Goal: Communication & Community: Answer question/provide support

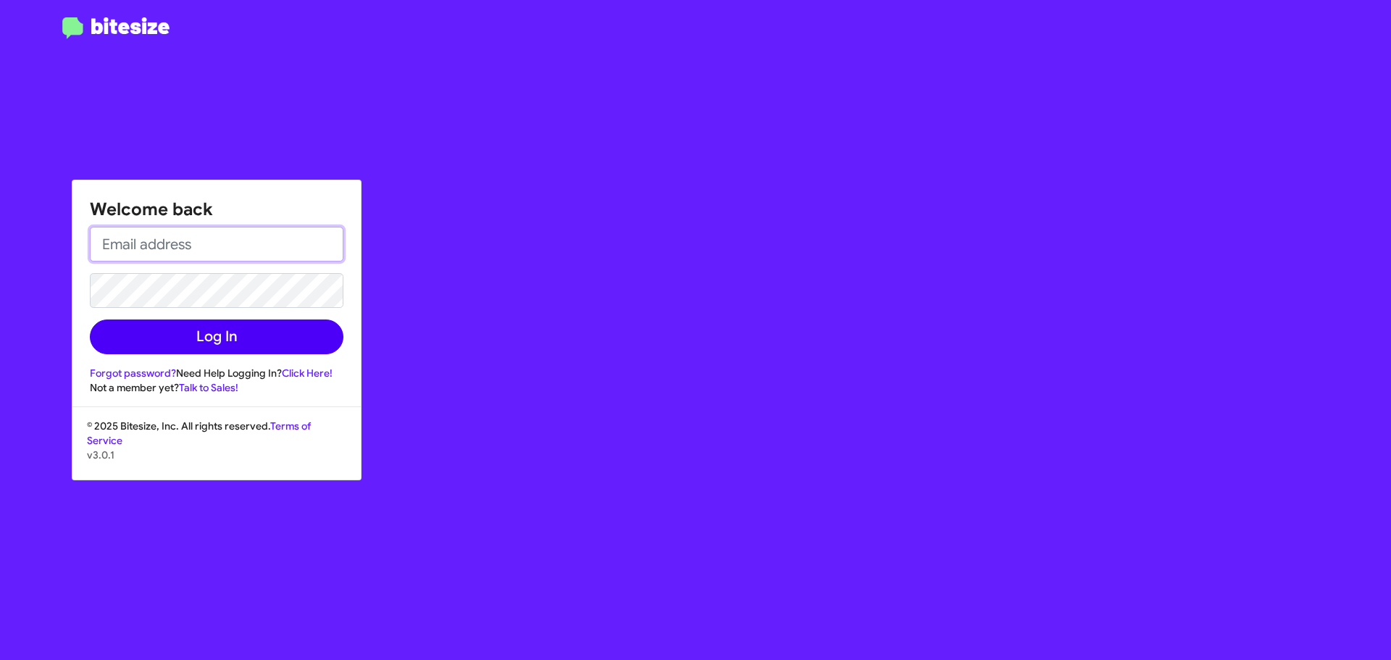
type input "[EMAIL_ADDRESS][DOMAIN_NAME]"
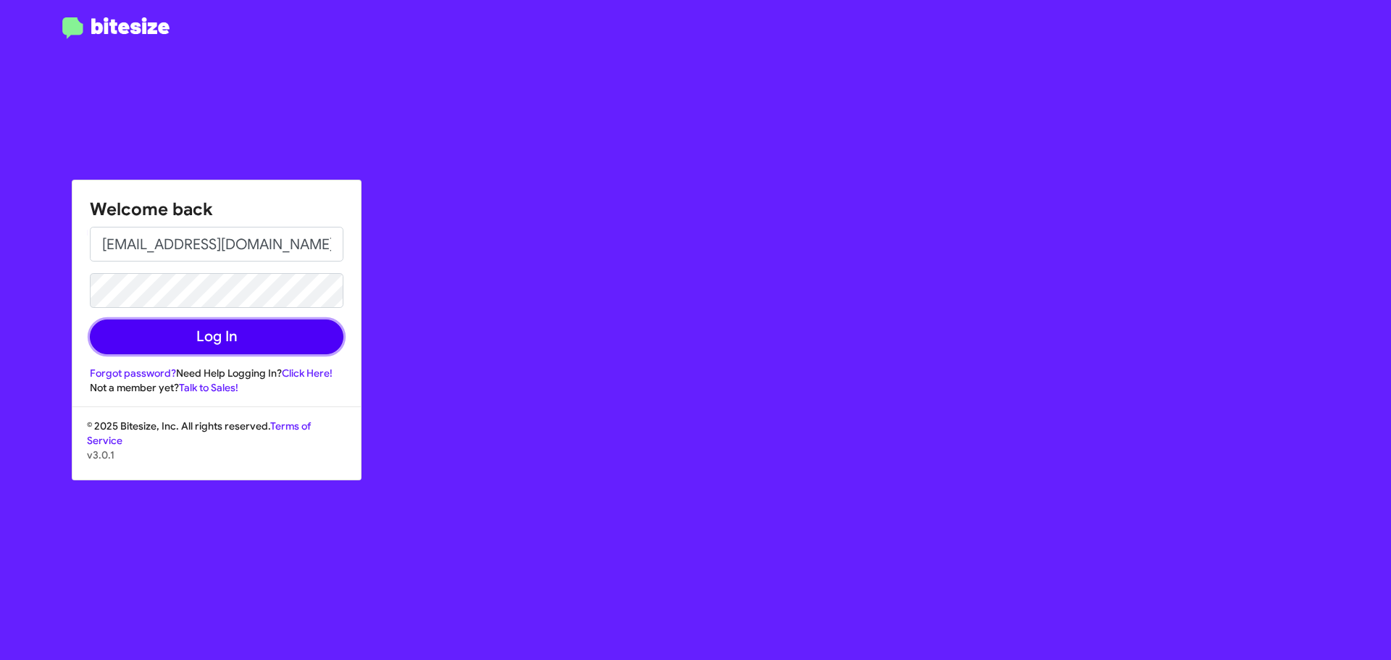
click at [289, 331] on button "Log In" at bounding box center [217, 336] width 254 height 35
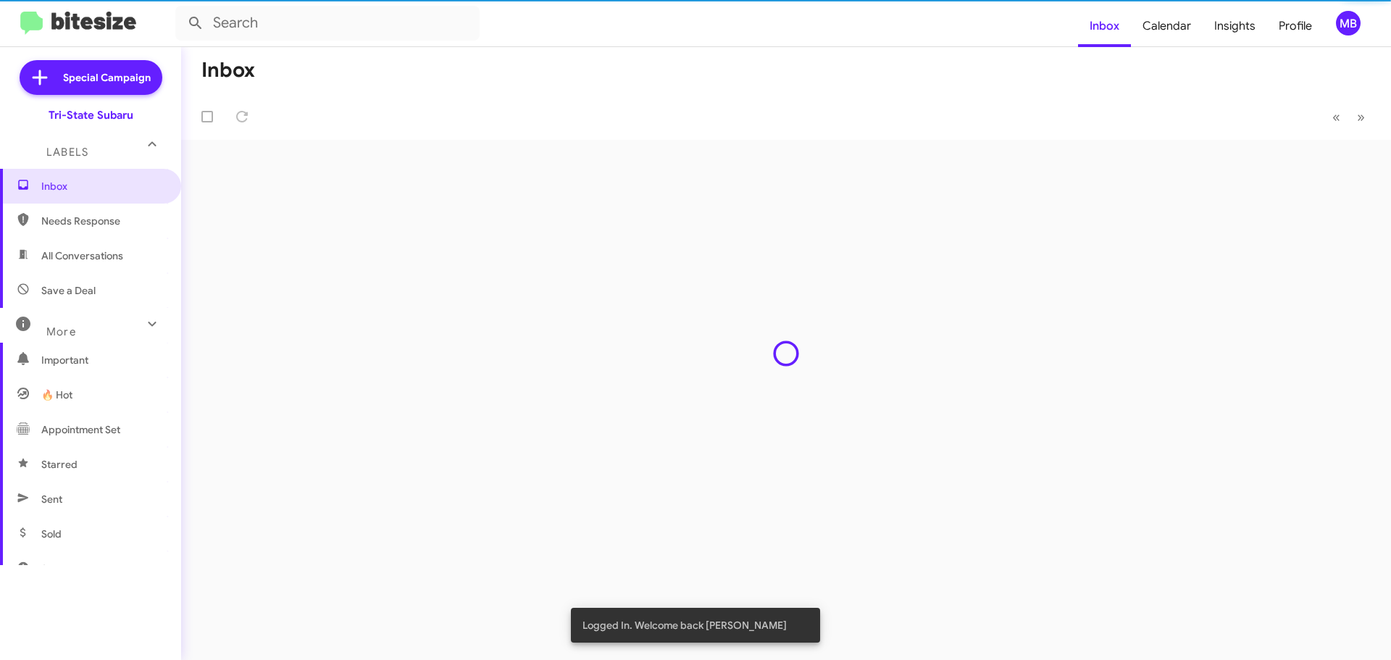
click at [288, 332] on div "Inbox « Previous » Next" at bounding box center [786, 353] width 1210 height 613
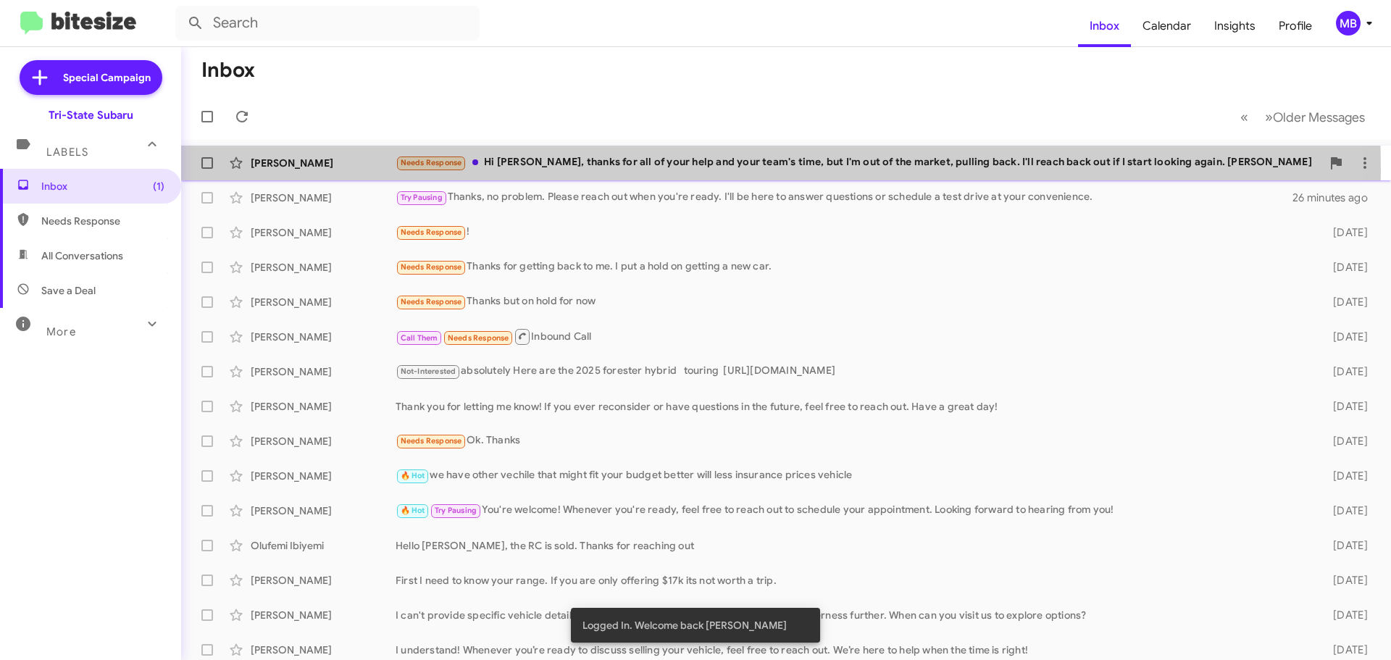
click at [543, 170] on div "Needs Response Hi [PERSON_NAME], thanks for all of your help and your team's ti…" at bounding box center [858, 162] width 926 height 17
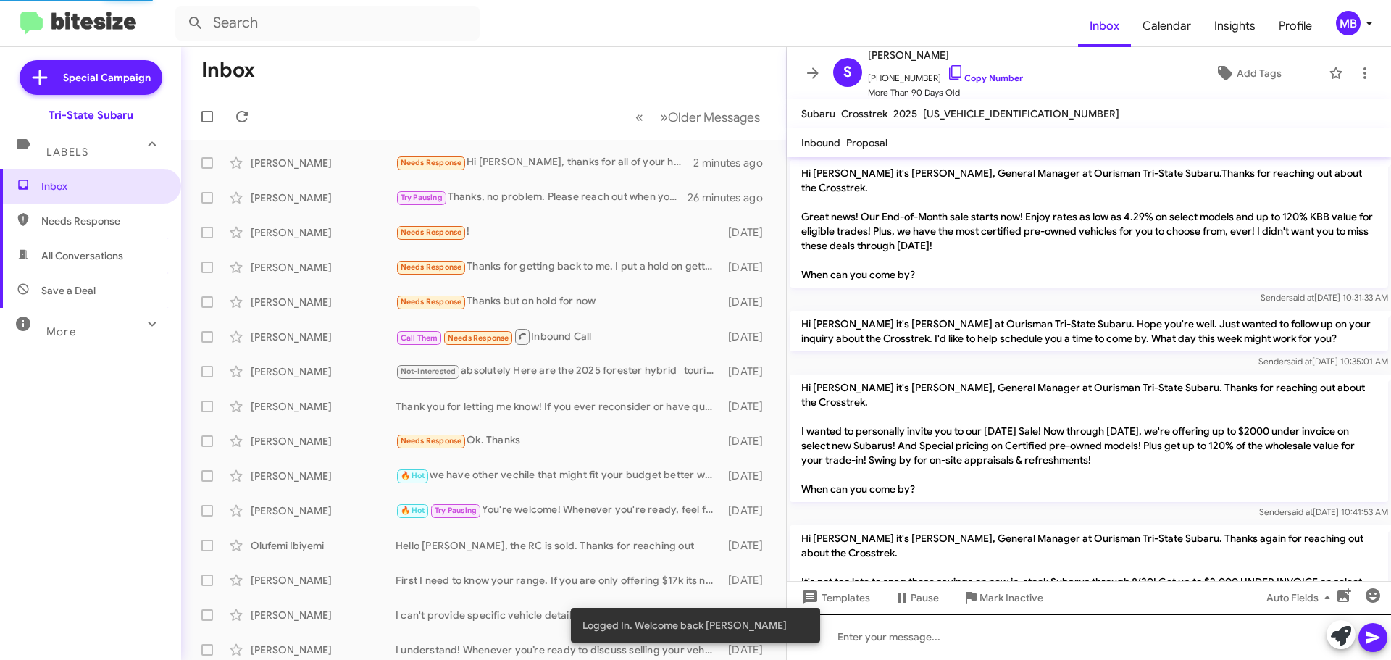
scroll to position [1335, 0]
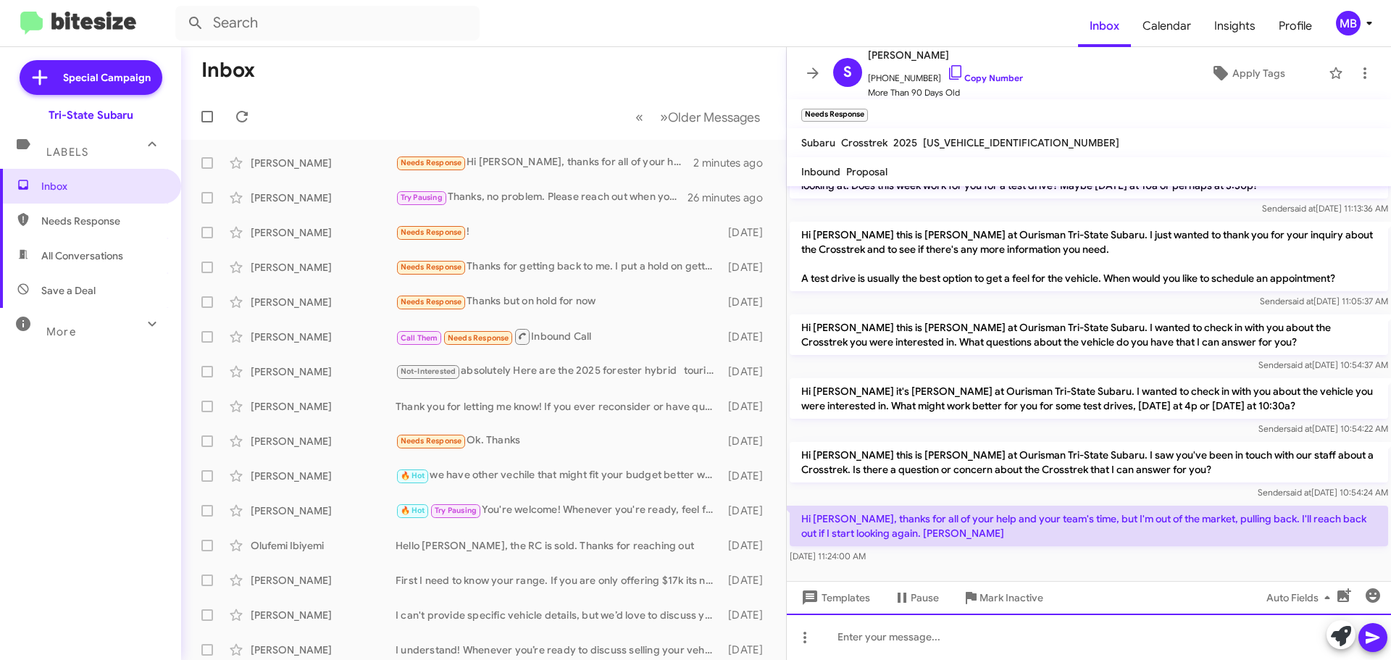
click at [1122, 644] on div at bounding box center [1089, 636] width 604 height 46
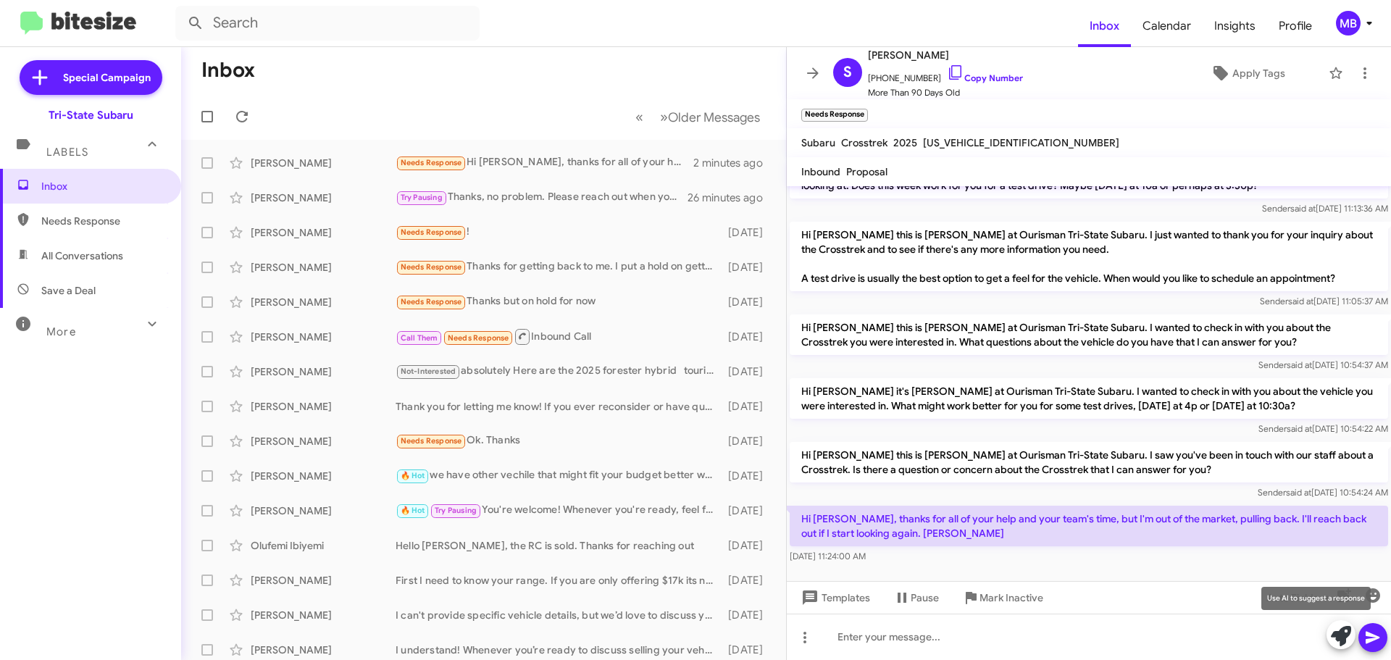
click at [1347, 636] on icon at bounding box center [1341, 636] width 20 height 20
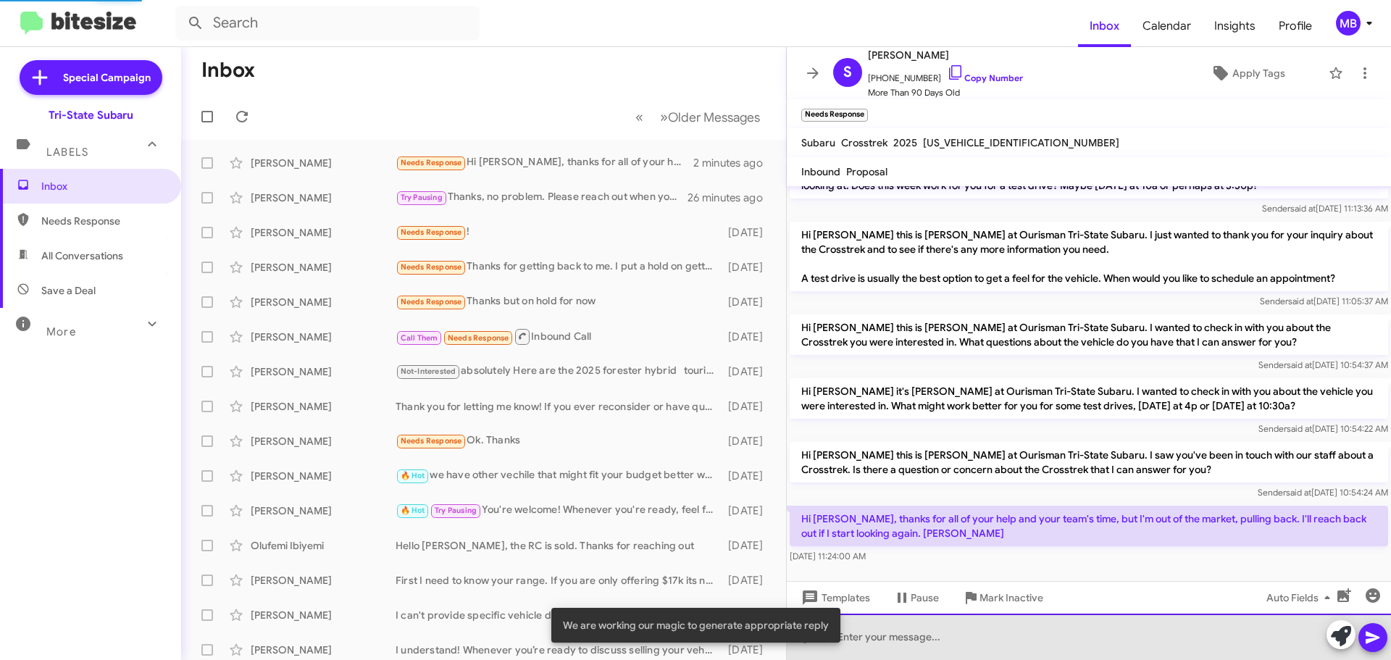
click at [1274, 637] on div at bounding box center [1089, 636] width 604 height 46
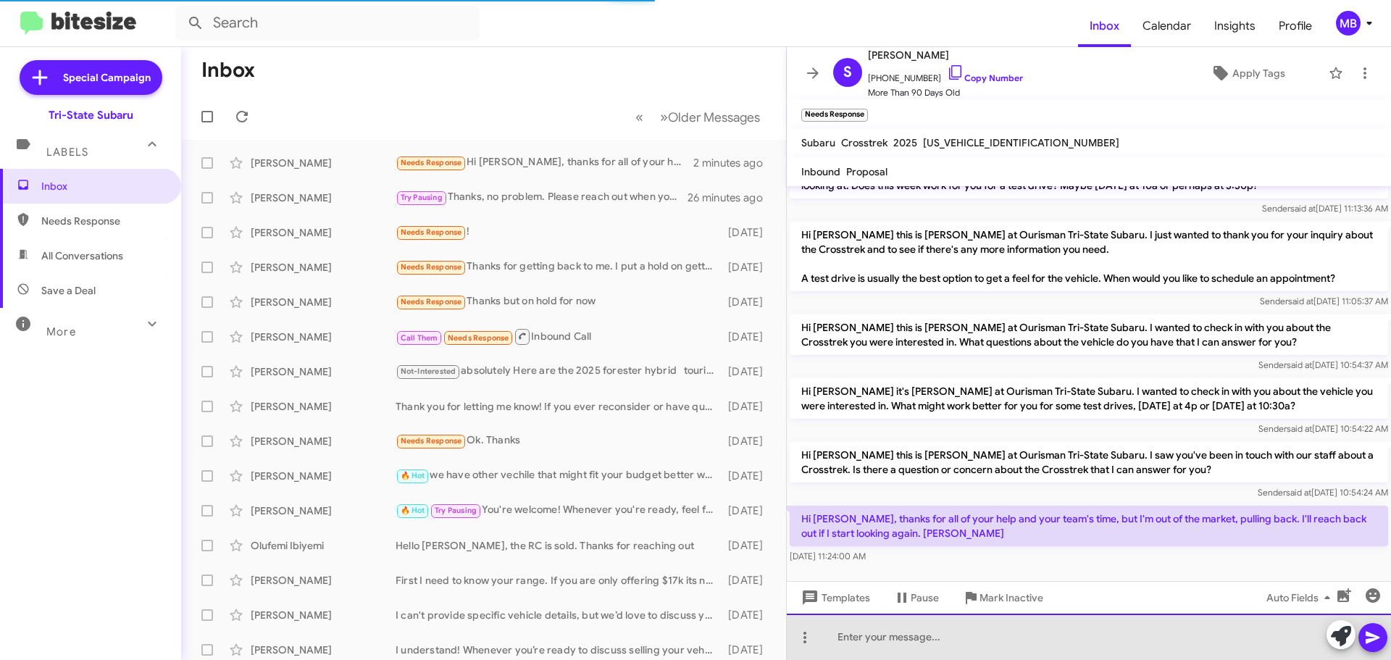
click at [1131, 643] on div at bounding box center [1089, 636] width 604 height 46
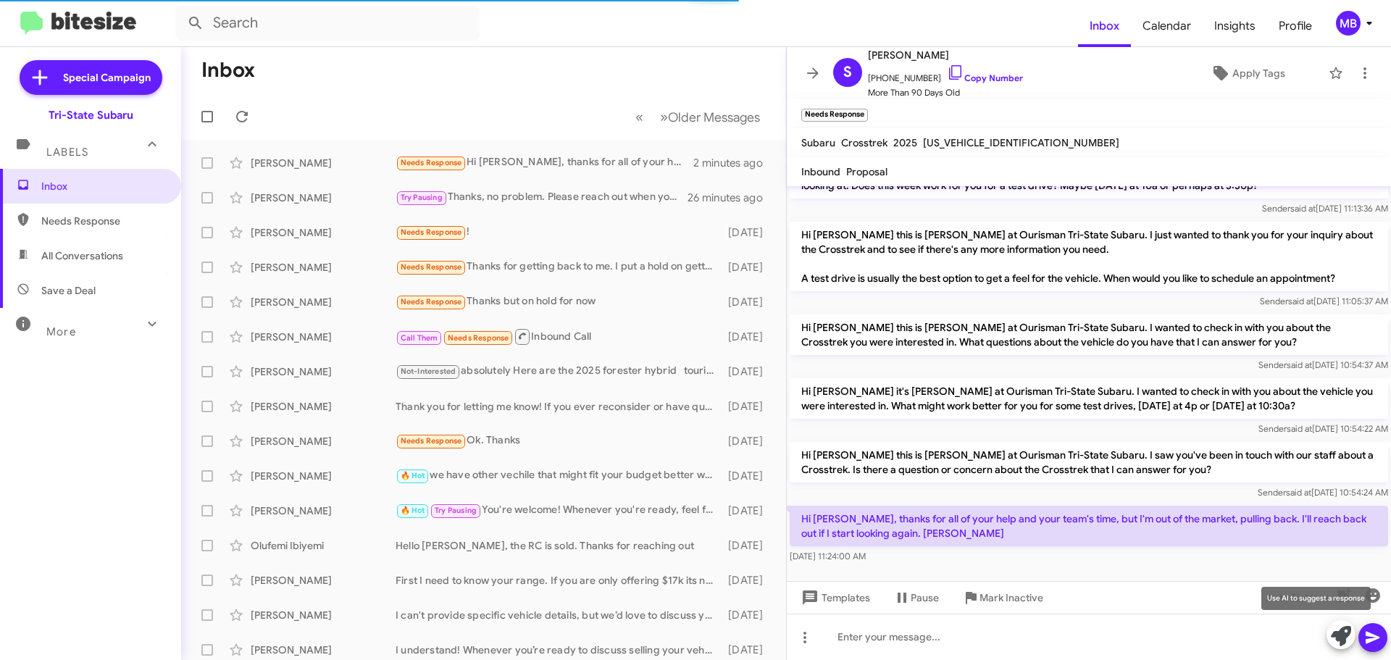
click at [1333, 629] on icon at bounding box center [1341, 636] width 20 height 20
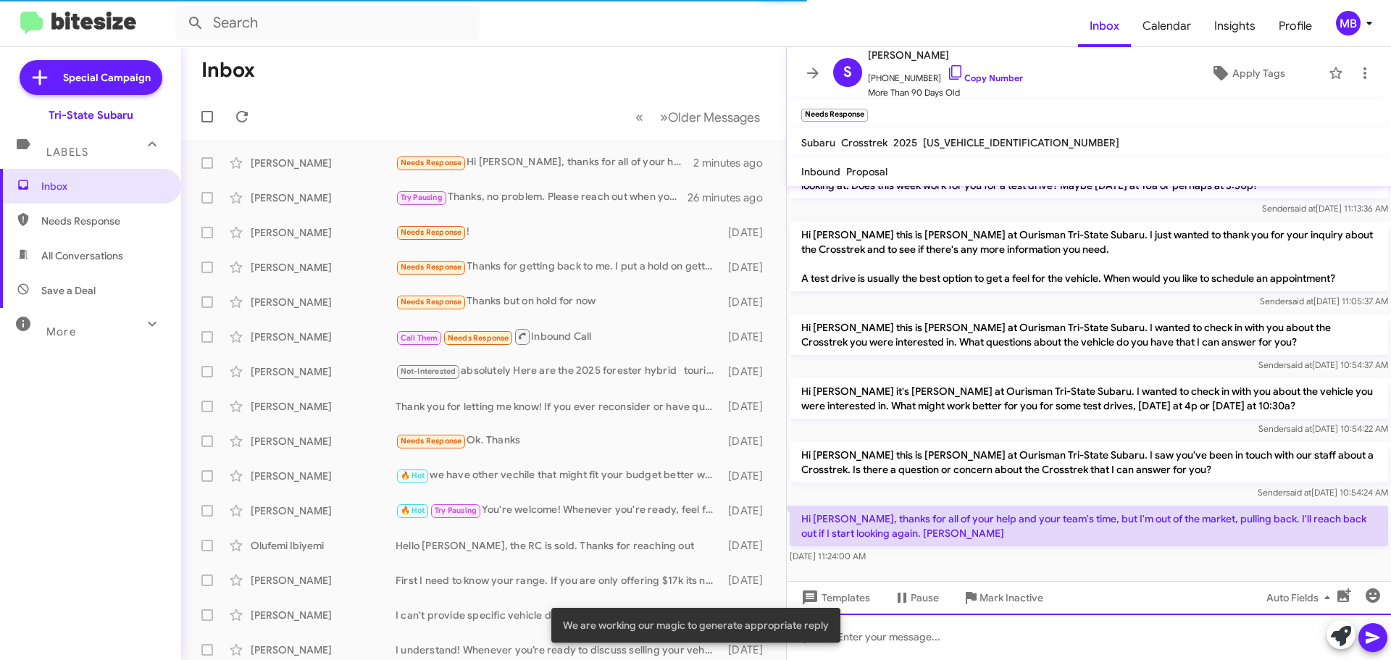
click at [1232, 631] on div at bounding box center [1089, 636] width 604 height 46
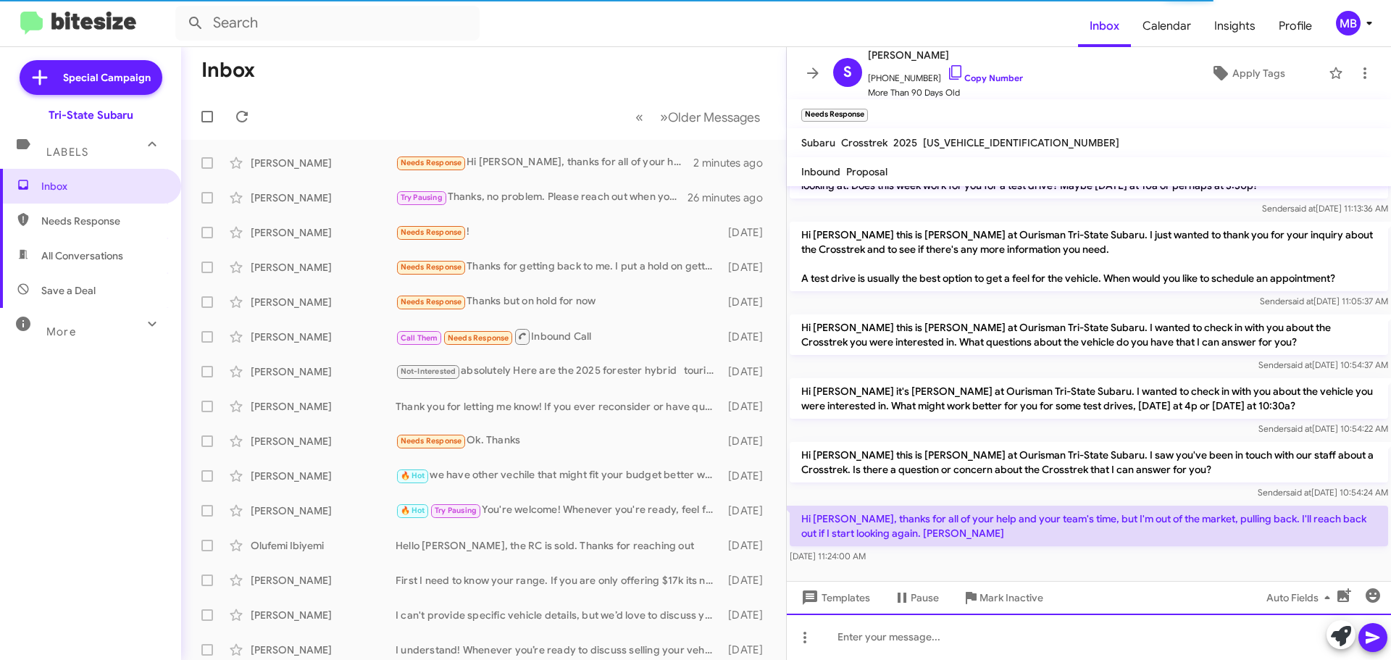
click at [924, 627] on div at bounding box center [1089, 636] width 604 height 46
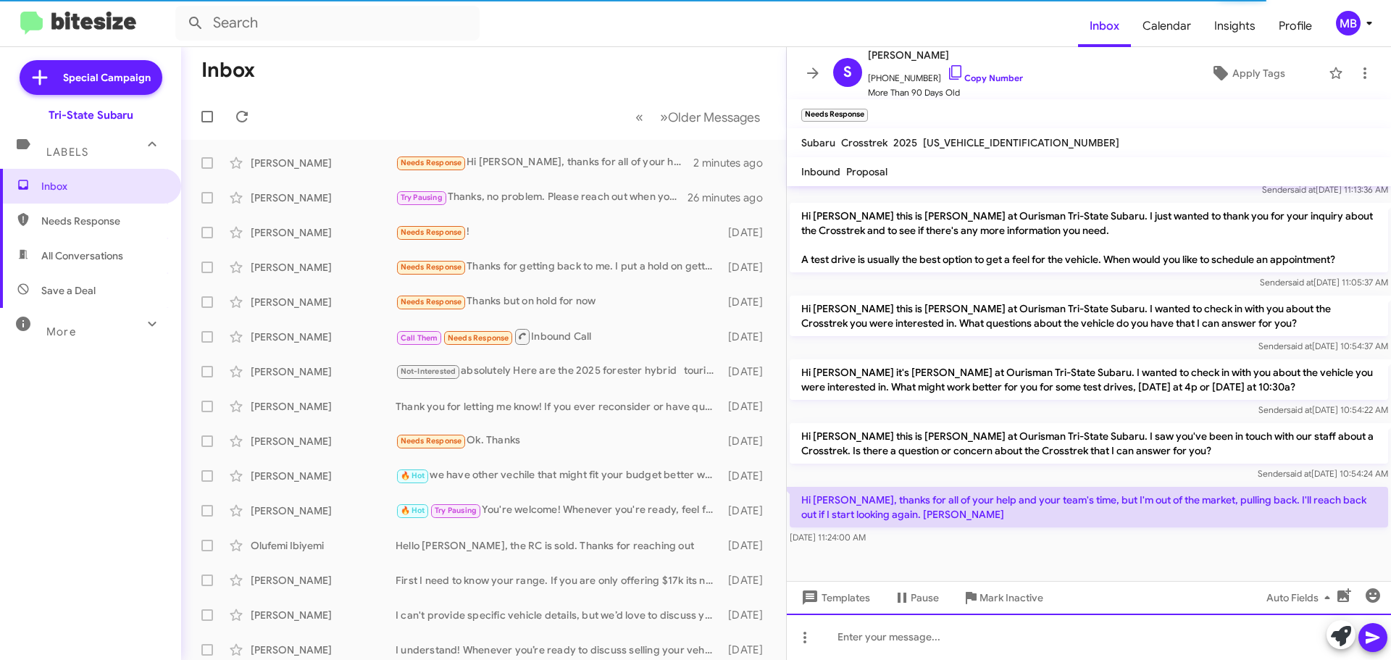
scroll to position [1364, 0]
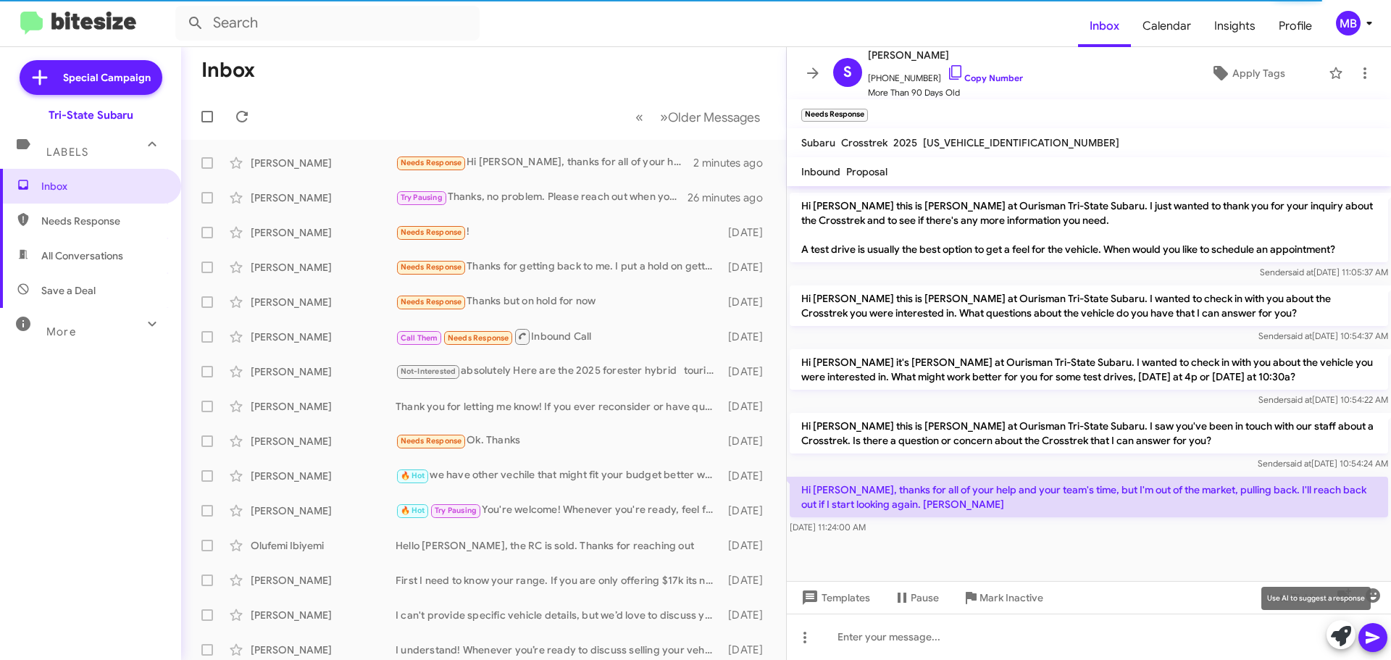
click at [1339, 636] on icon at bounding box center [1341, 636] width 20 height 20
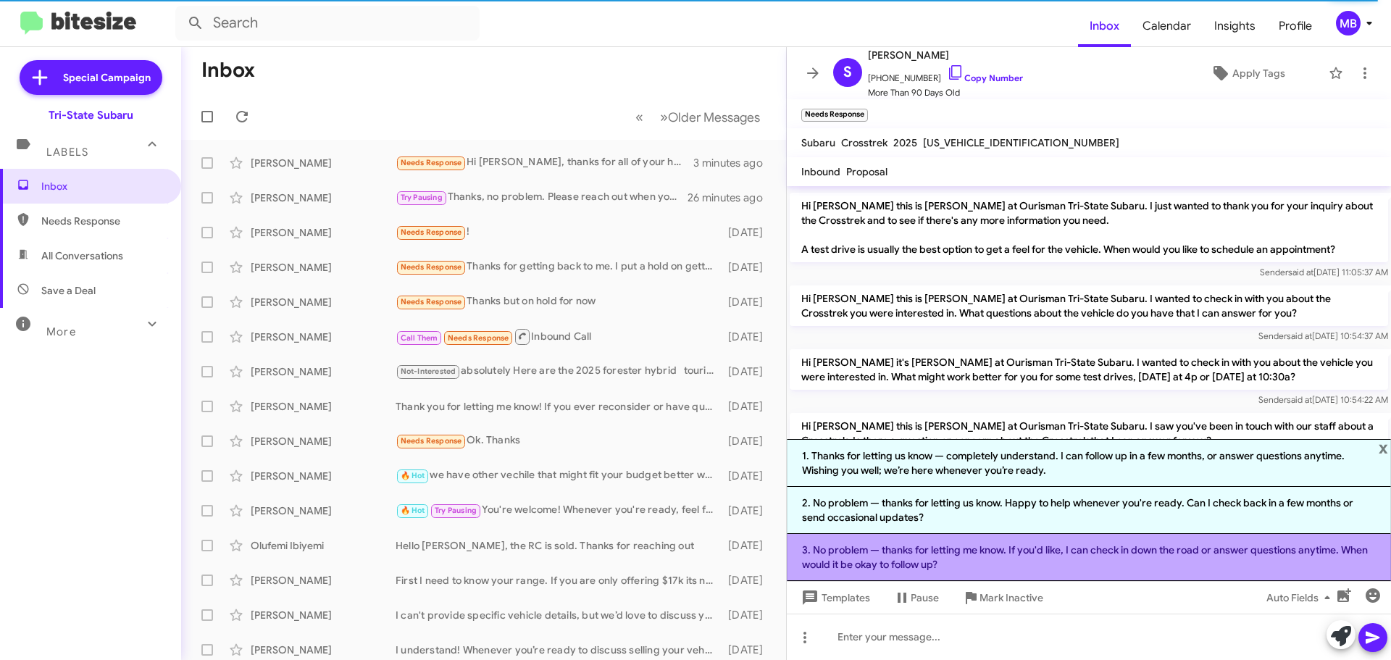
click at [1134, 567] on li "3. No problem — thanks for letting me know. If you'd like, I can check in down …" at bounding box center [1089, 557] width 604 height 47
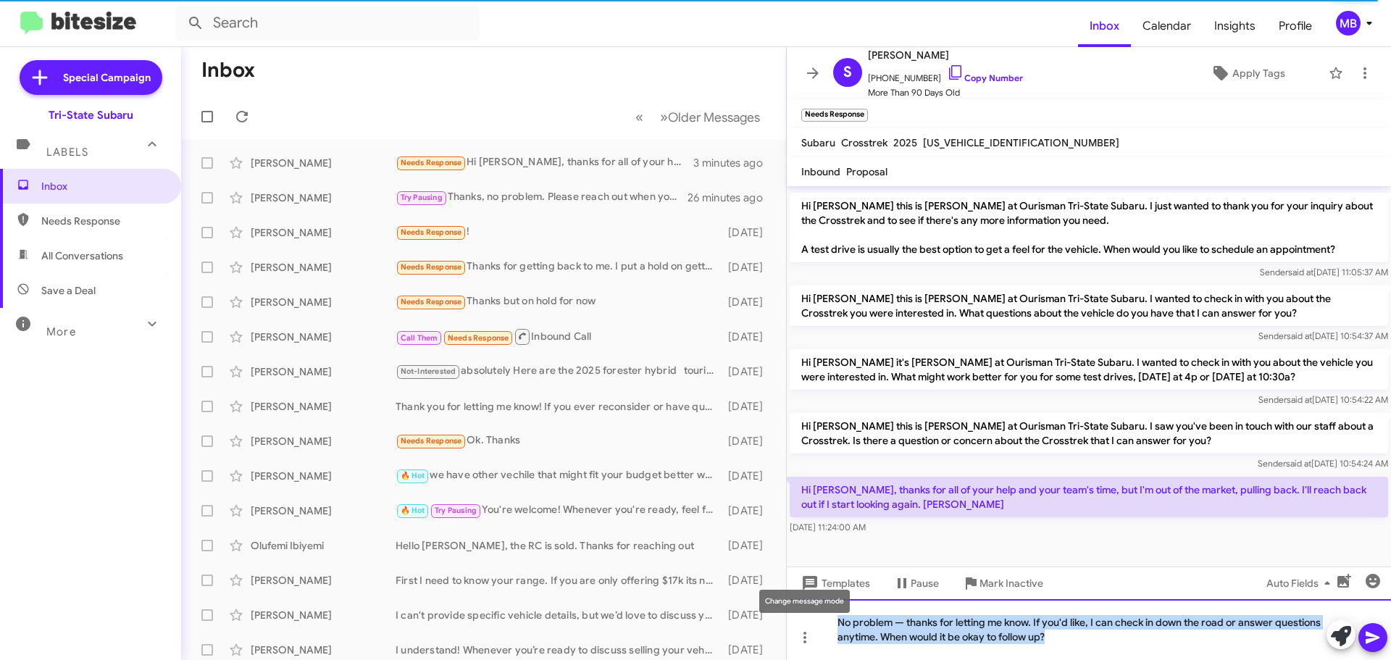
drag, startPoint x: 1152, startPoint y: 634, endPoint x: 796, endPoint y: 610, distance: 356.4
click at [796, 610] on body "Inbox Calendar Insights Profile MB Special Campaign Tri-State Subaru Labels Inb…" at bounding box center [695, 330] width 1391 height 660
click at [1113, 627] on div "No problem — thanks for letting me know. If you'd like, I can check in down the…" at bounding box center [1089, 629] width 604 height 61
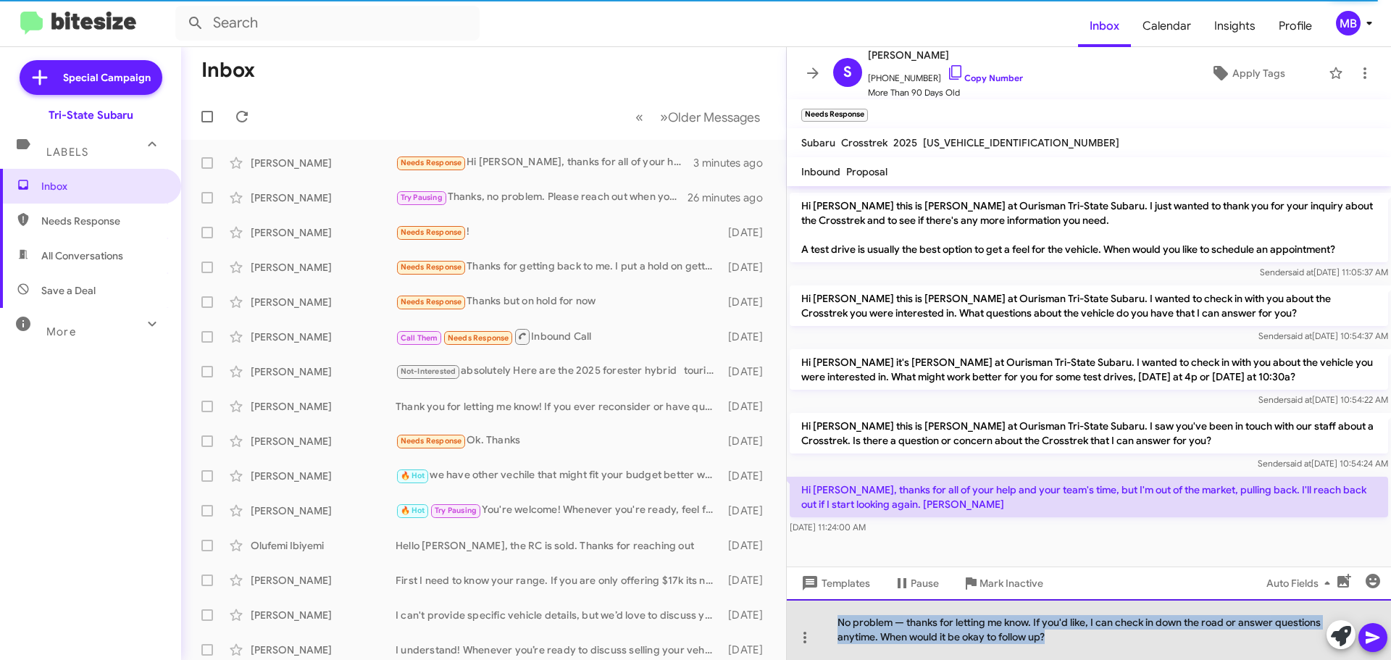
click at [1056, 644] on div "No problem — thanks for letting me know. If you'd like, I can check in down the…" at bounding box center [1089, 629] width 604 height 61
drag, startPoint x: 1036, startPoint y: 621, endPoint x: 1110, endPoint y: 643, distance: 77.9
click at [1110, 643] on div "No problem — thanks for letting me know. If you'd like, I can check in down the…" at bounding box center [1089, 629] width 604 height 61
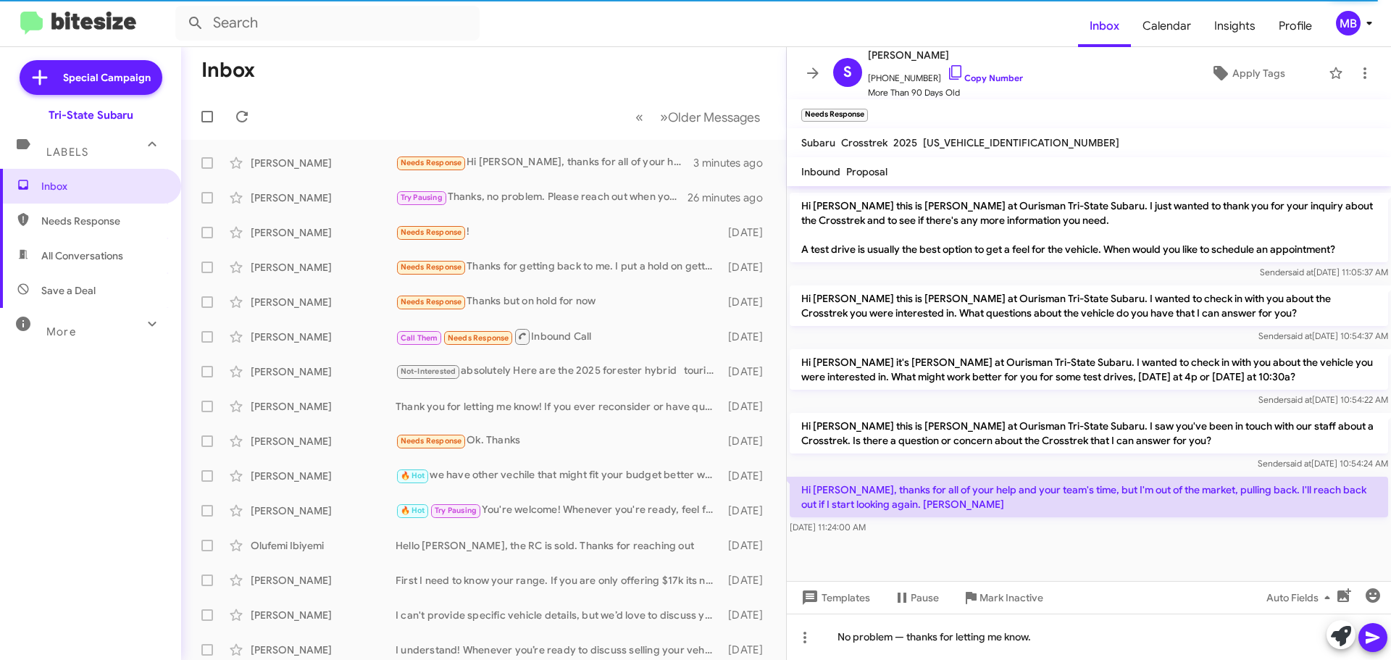
click at [1366, 640] on icon at bounding box center [1372, 638] width 14 height 12
click at [136, 212] on span "Needs Response" at bounding box center [90, 221] width 181 height 35
type input "in:needs-response"
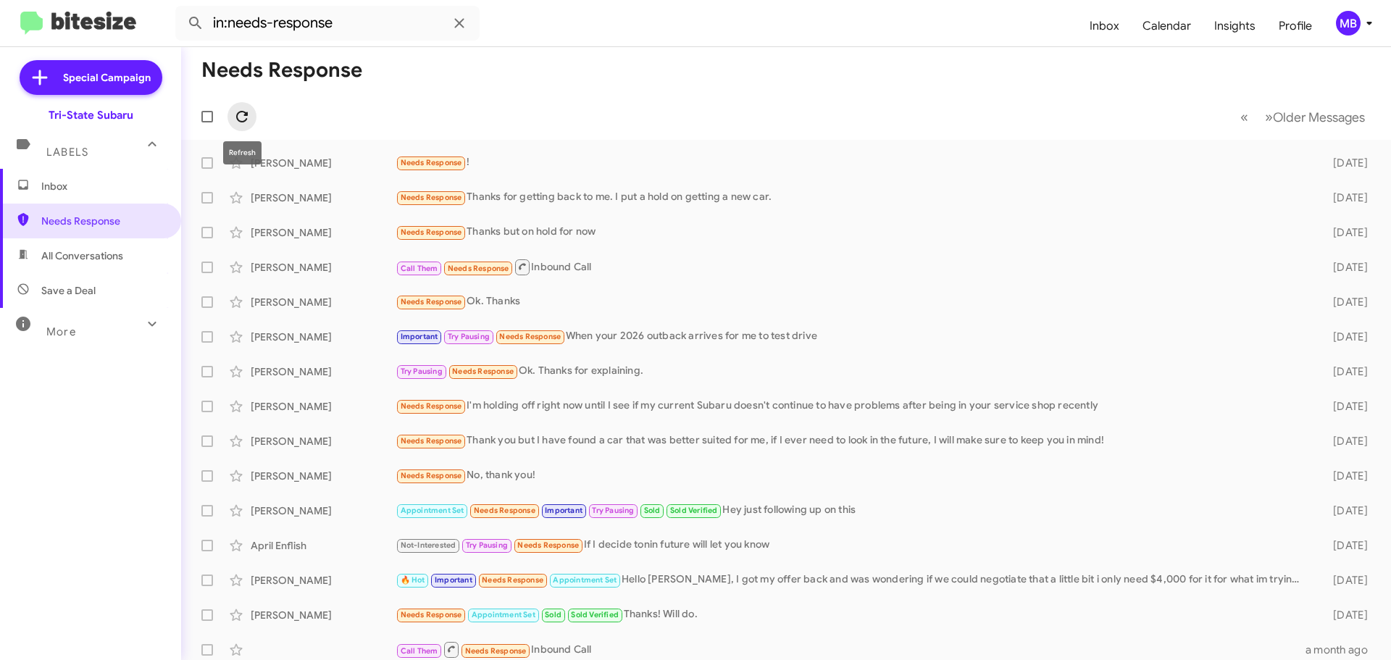
click at [243, 109] on icon at bounding box center [241, 116] width 17 height 17
click at [138, 183] on span "Inbox" at bounding box center [102, 186] width 123 height 14
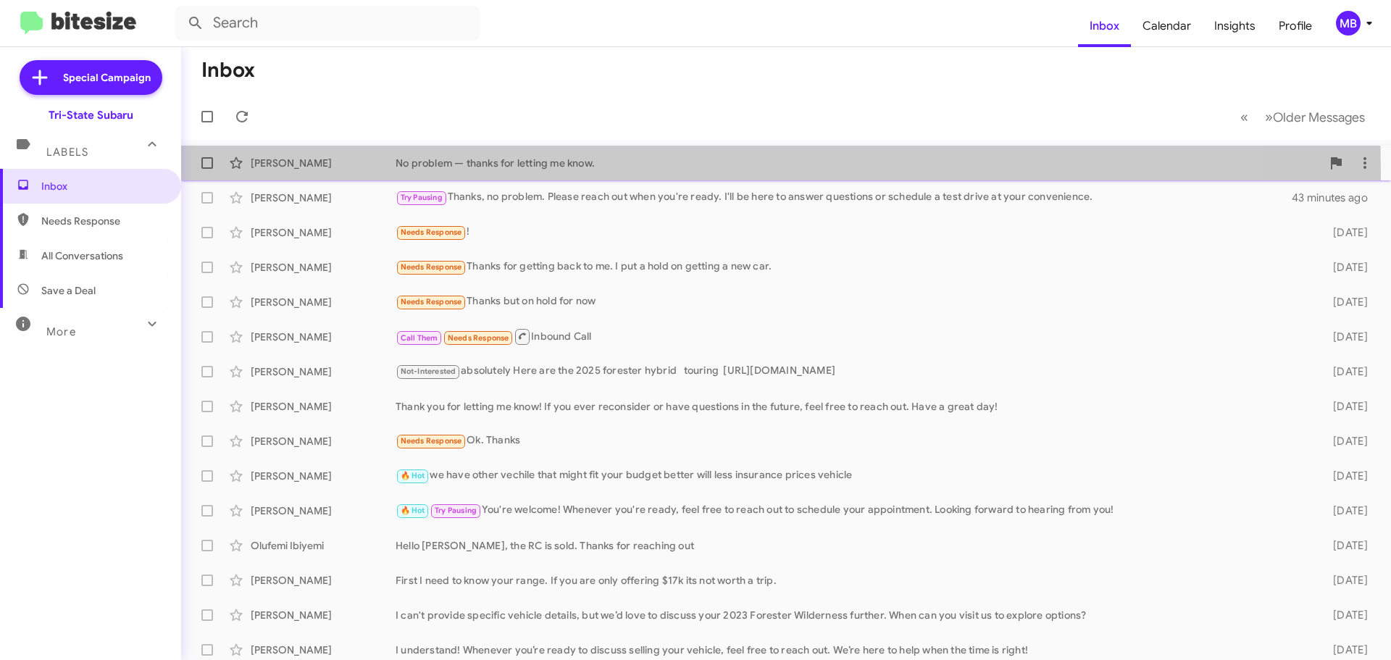
click at [308, 176] on div "[PERSON_NAME] No problem — thanks for letting me know. 17 minutes ago" at bounding box center [786, 162] width 1186 height 29
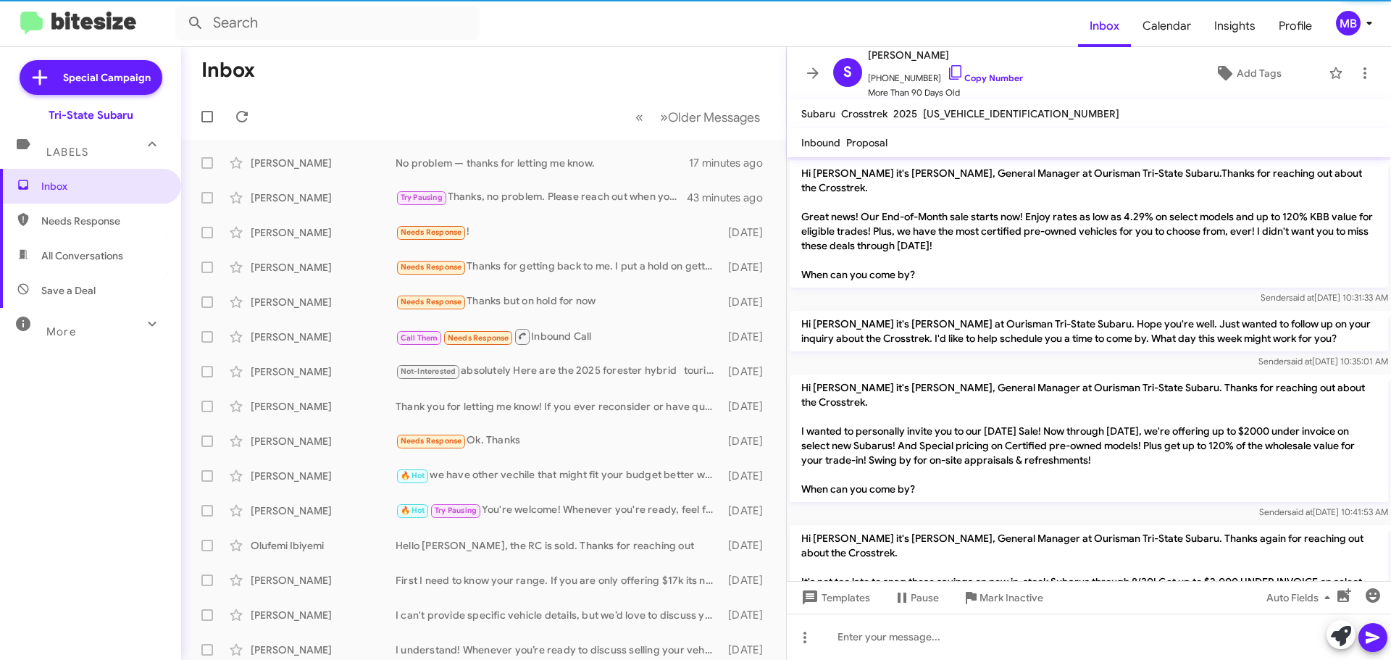
scroll to position [1388, 0]
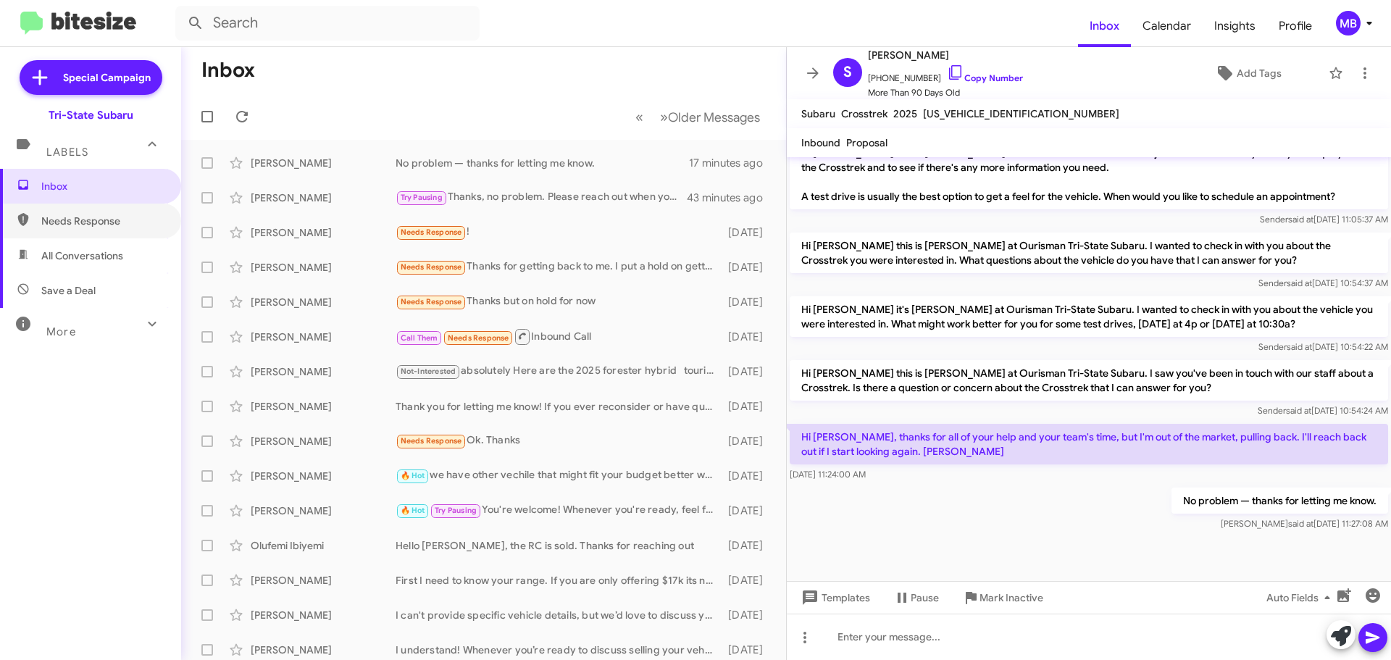
drag, startPoint x: 125, startPoint y: 225, endPoint x: 129, endPoint y: 252, distance: 27.1
click at [125, 225] on span "Needs Response" at bounding box center [102, 221] width 123 height 14
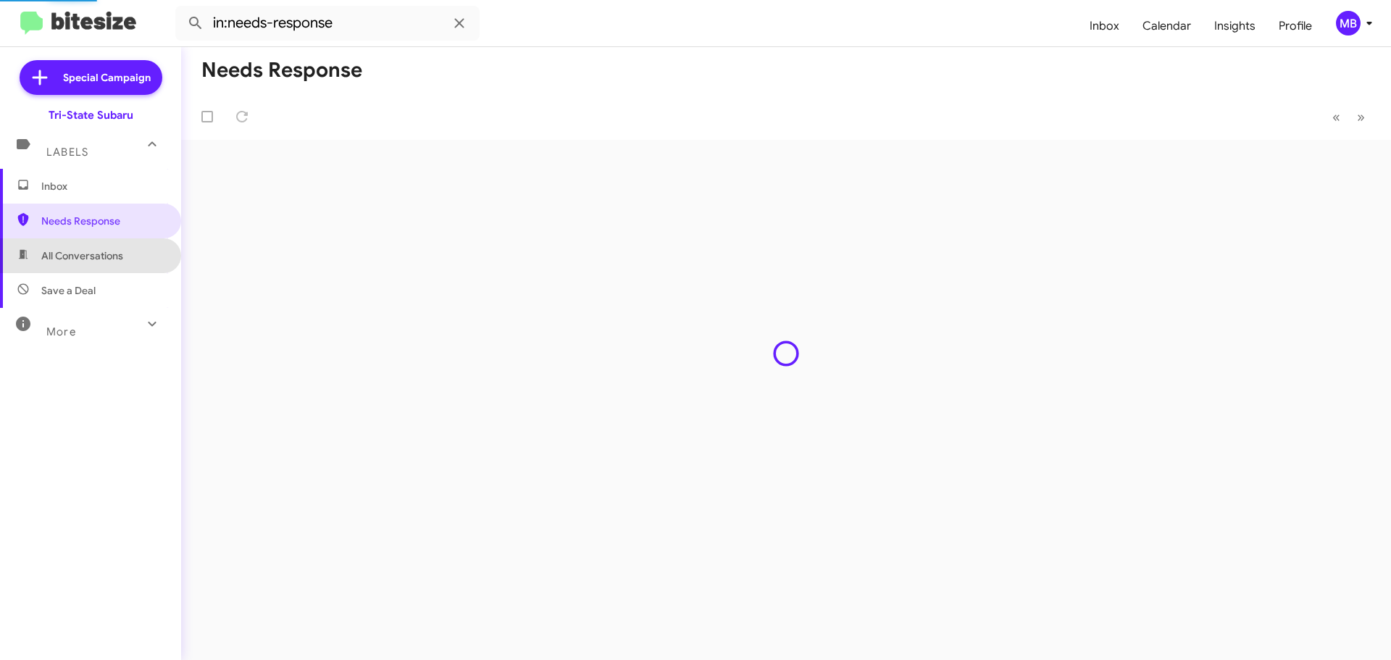
click at [129, 255] on span "All Conversations" at bounding box center [90, 255] width 181 height 35
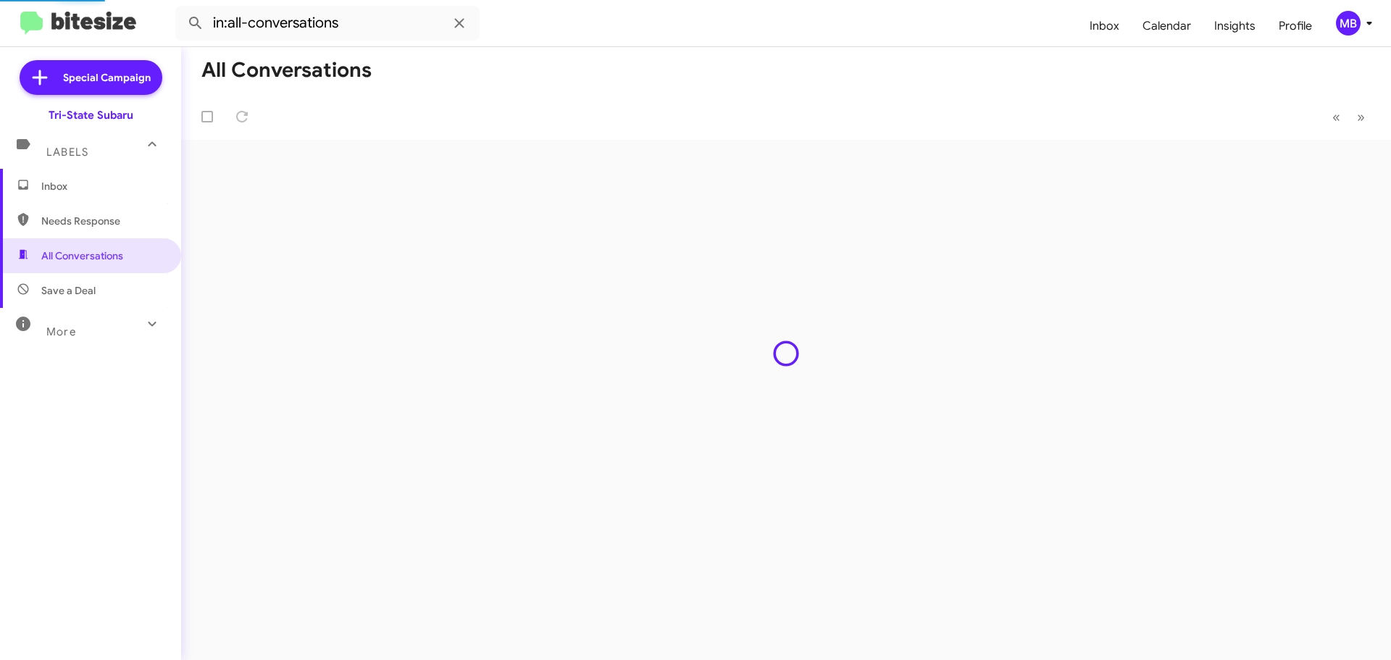
click at [125, 282] on span "Save a Deal" at bounding box center [90, 290] width 181 height 35
type input "in:not-interested"
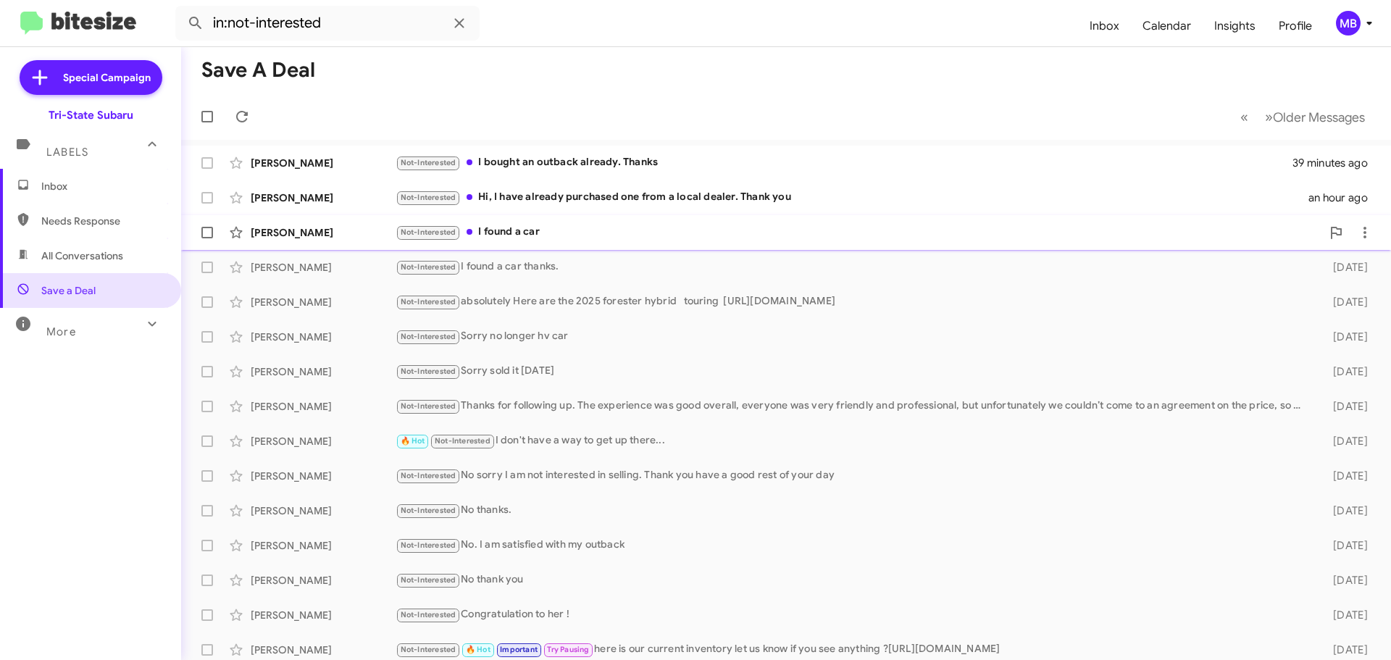
click at [577, 235] on div "Not-Interested I found a car" at bounding box center [858, 232] width 926 height 17
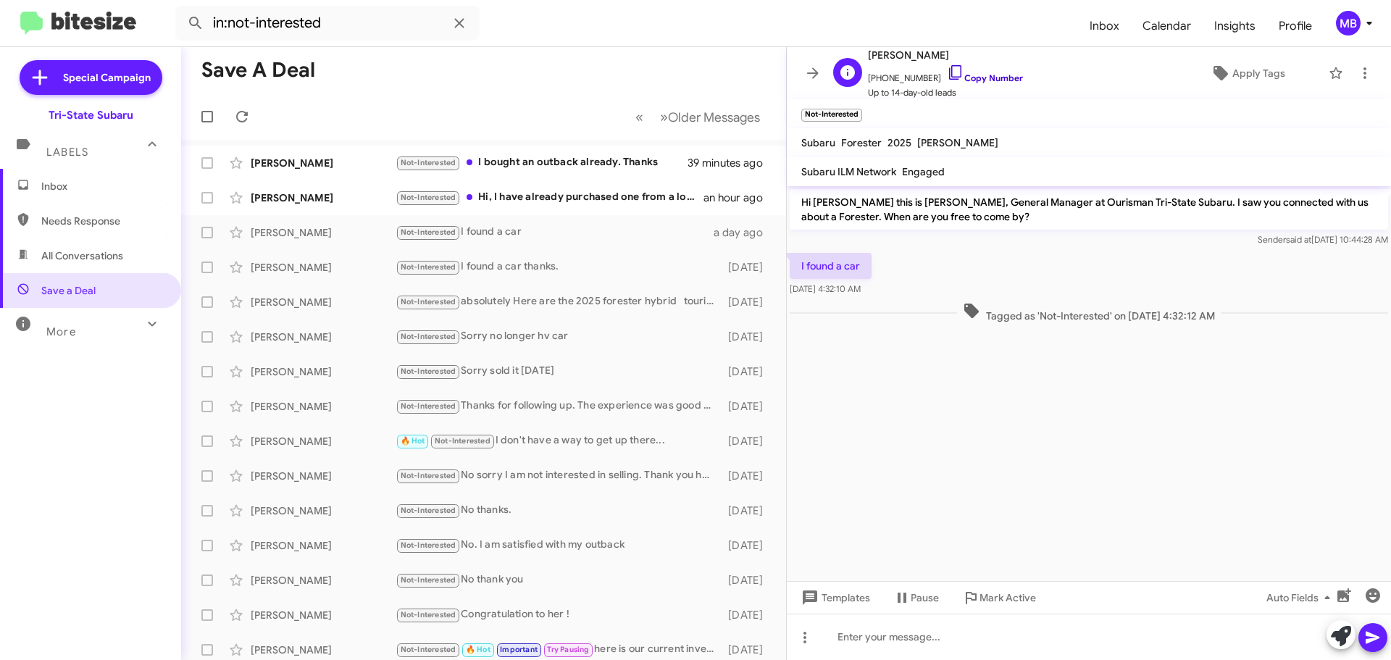
click at [988, 75] on link "Copy Number" at bounding box center [985, 77] width 76 height 11
click at [499, 190] on div "Not-Interested Hi, I have already purchased one from a local dealer. Thank you" at bounding box center [555, 197] width 321 height 17
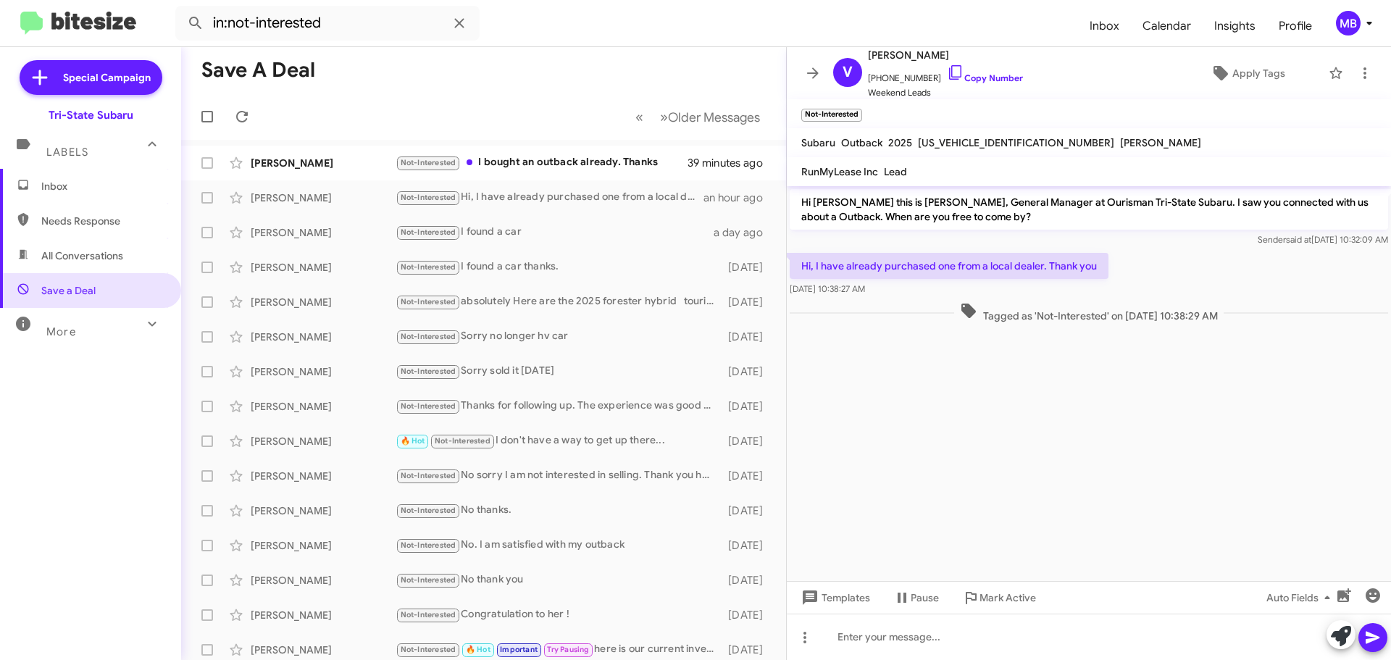
drag, startPoint x: 966, startPoint y: 70, endPoint x: 1375, endPoint y: 34, distance: 411.6
click at [966, 71] on span "[PHONE_NUMBER] Copy Number" at bounding box center [945, 75] width 155 height 22
drag, startPoint x: 992, startPoint y: 78, endPoint x: 1050, endPoint y: 72, distance: 58.2
click at [992, 78] on link "Copy Number" at bounding box center [985, 77] width 76 height 11
drag, startPoint x: 1268, startPoint y: 318, endPoint x: 840, endPoint y: 275, distance: 430.2
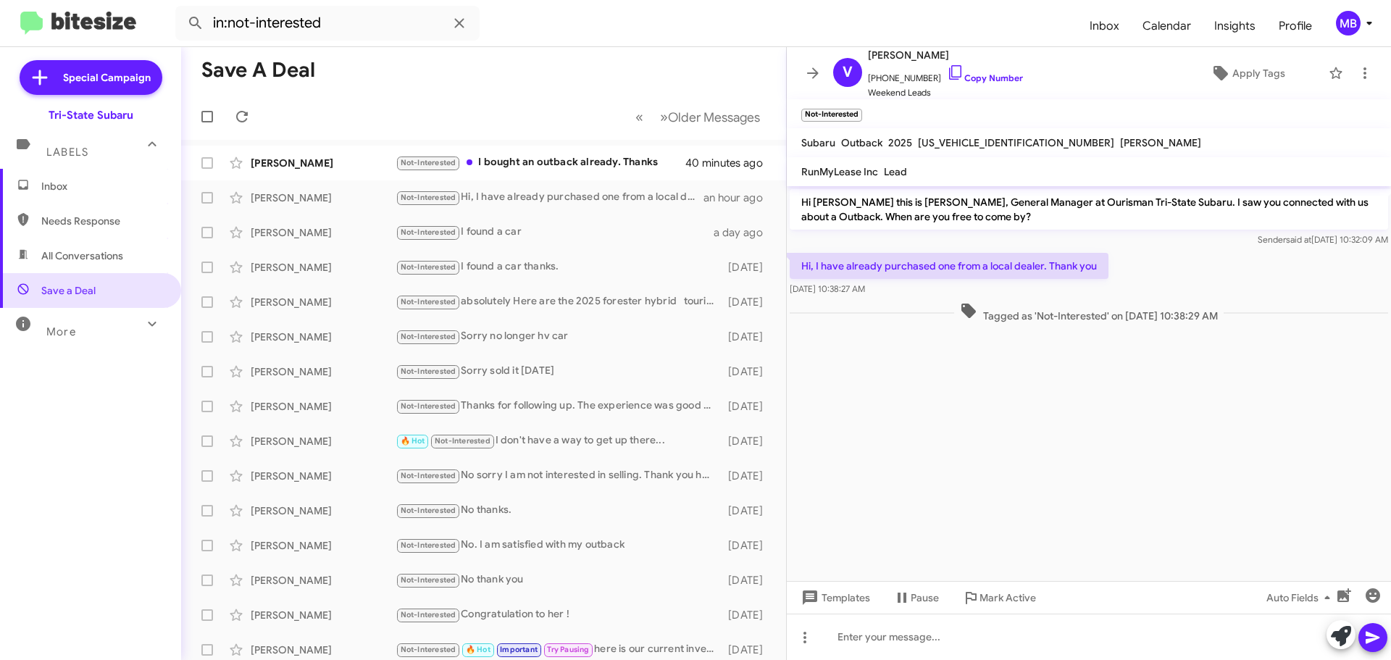
click at [804, 264] on div "Hi [PERSON_NAME] this is [PERSON_NAME], General Manager at Ourisman Tri-State S…" at bounding box center [1089, 256] width 604 height 140
copy div "Hi, I have already purchased one from a local dealer. Thank you [DATE] 10:38:27…"
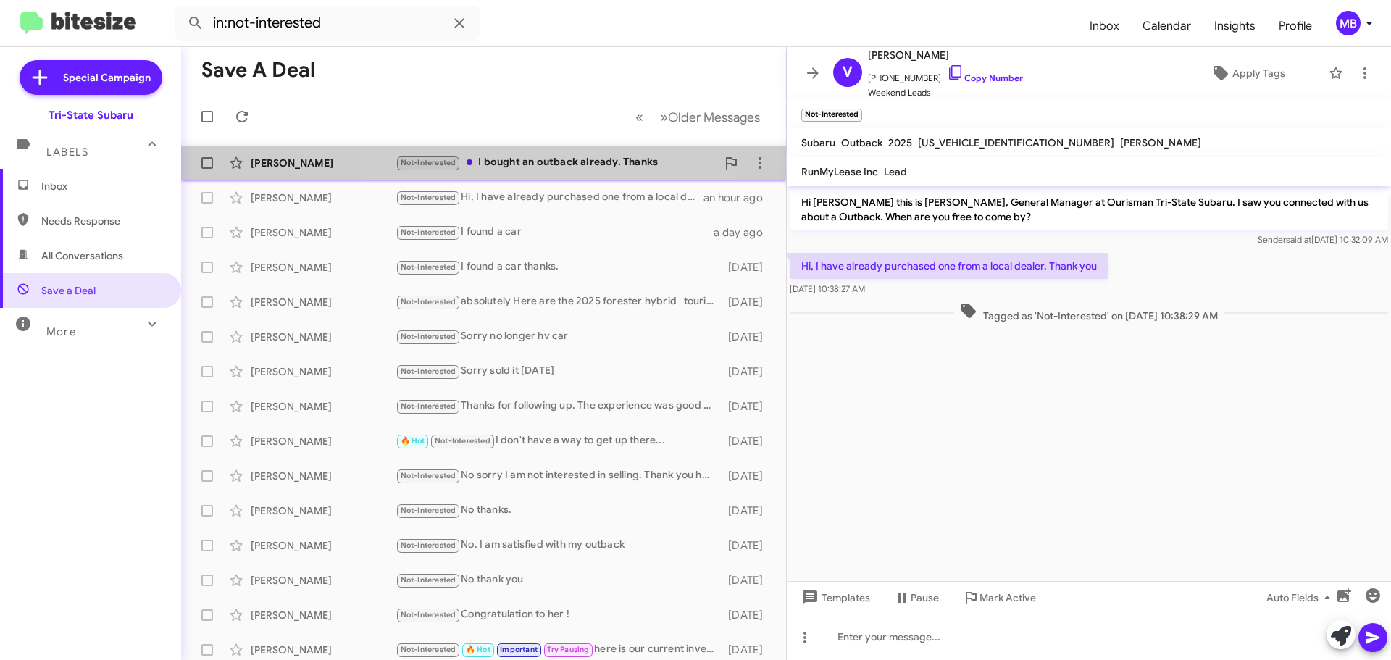
click at [537, 163] on div "Not-Interested I bought an outback already. Thanks" at bounding box center [555, 162] width 321 height 17
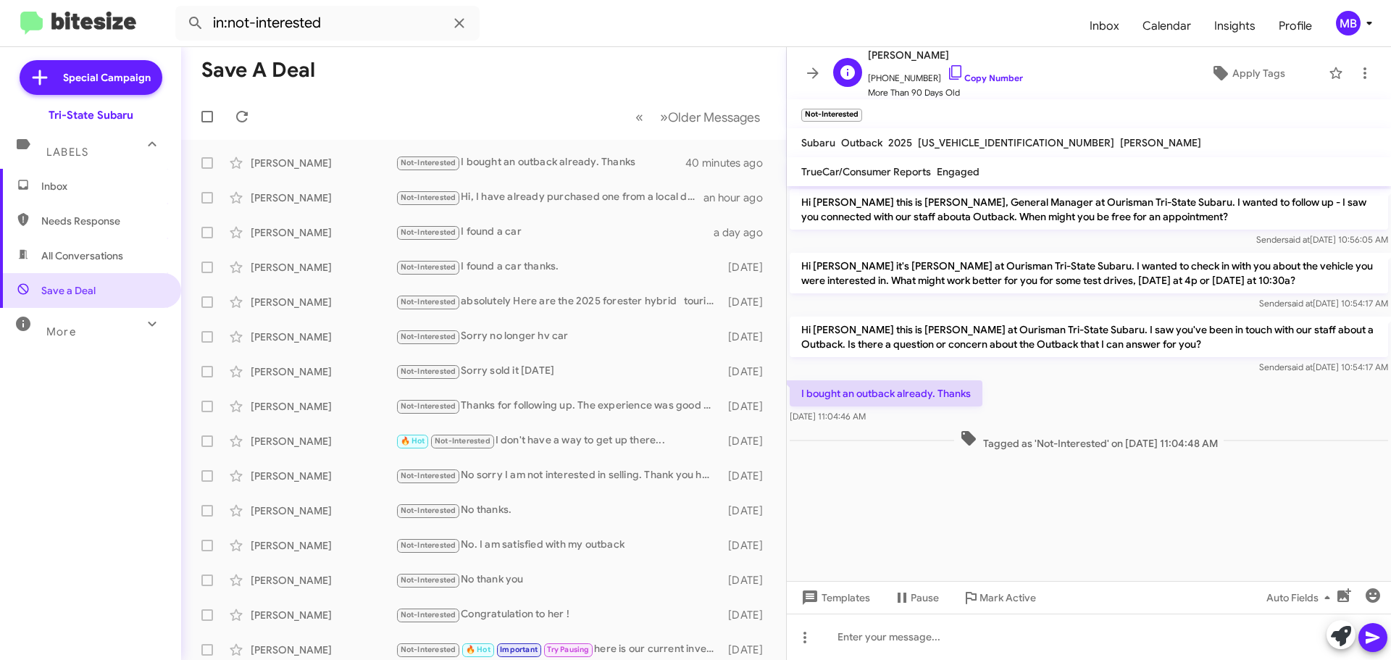
click at [976, 71] on span "[PHONE_NUMBER] Copy Number" at bounding box center [945, 75] width 155 height 22
drag, startPoint x: 1265, startPoint y: 445, endPoint x: 1143, endPoint y: 436, distance: 122.0
click at [1140, 443] on div "Tagged as 'Not-Interested' on [DATE] 11:04:48 AM" at bounding box center [1089, 440] width 598 height 21
drag, startPoint x: 998, startPoint y: 78, endPoint x: 1009, endPoint y: 74, distance: 11.5
click at [999, 77] on link "Copy Number" at bounding box center [985, 77] width 76 height 11
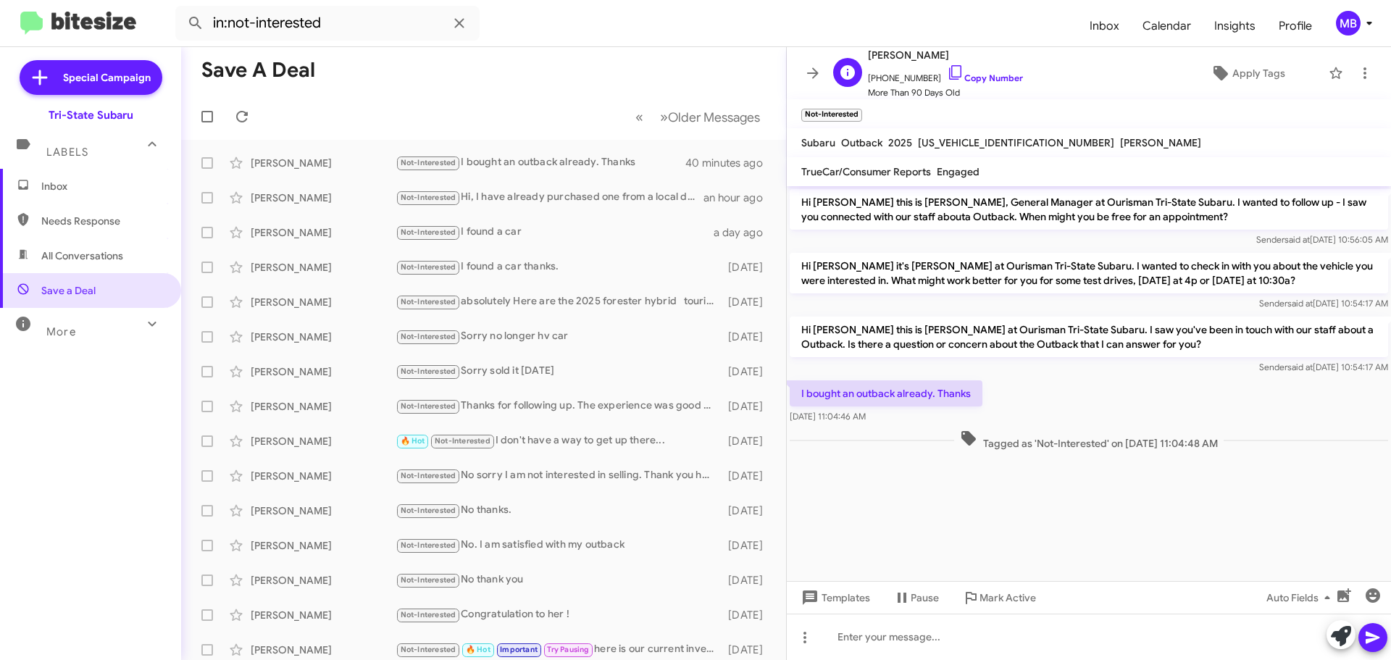
copy span ", 2025 - 11:04:48 AM"
drag, startPoint x: 1256, startPoint y: 451, endPoint x: 803, endPoint y: 380, distance: 458.9
click at [803, 380] on div "Hi [PERSON_NAME] this is [PERSON_NAME], General Manager at Ourisman Tri-State S…" at bounding box center [1089, 319] width 604 height 267
copy div "bought an outback already. Thanks [DATE] 11:04:46 AM Tagged as 'Not-Interested'…"
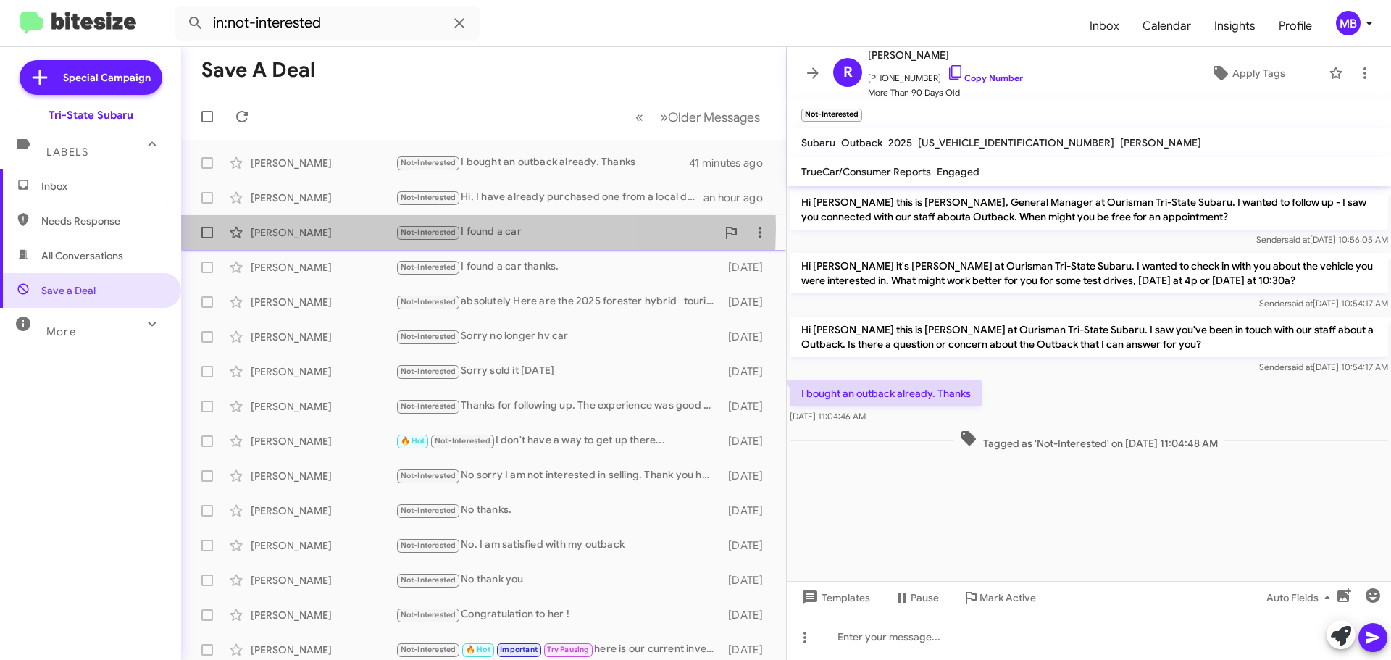
click at [339, 227] on div "[PERSON_NAME]" at bounding box center [323, 232] width 145 height 14
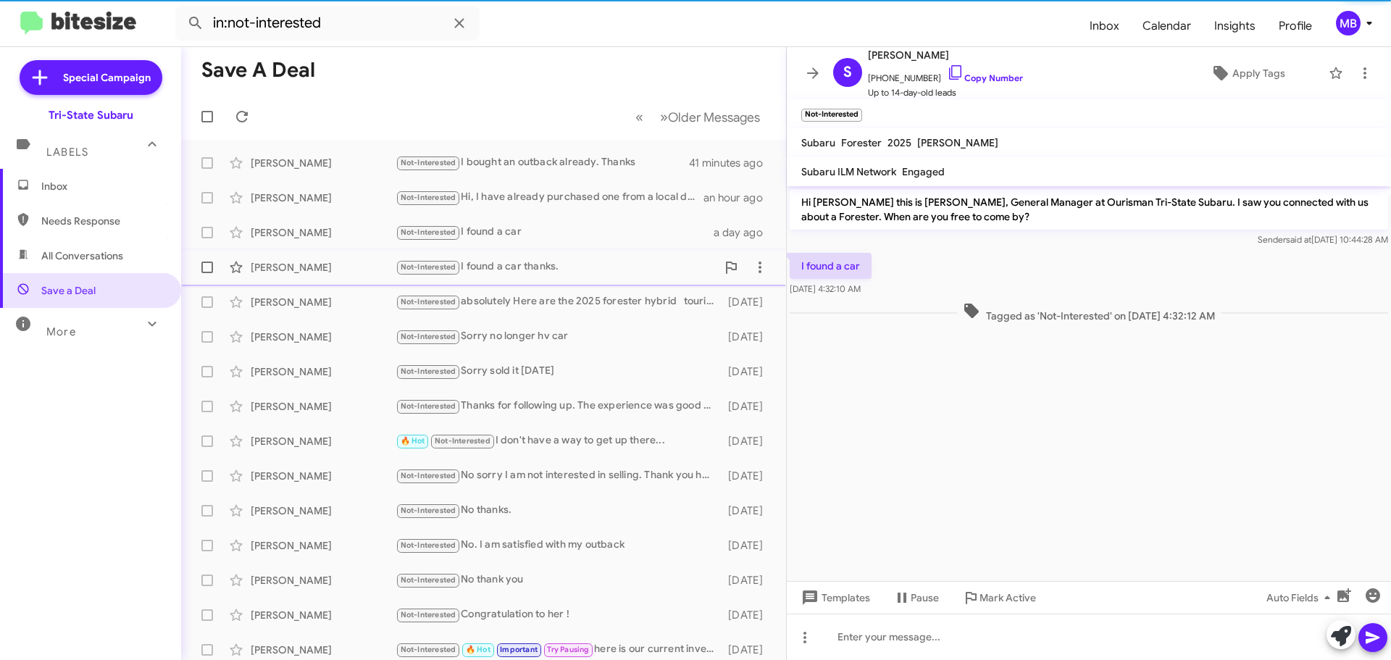
click at [341, 272] on div "[PERSON_NAME]" at bounding box center [323, 267] width 145 height 14
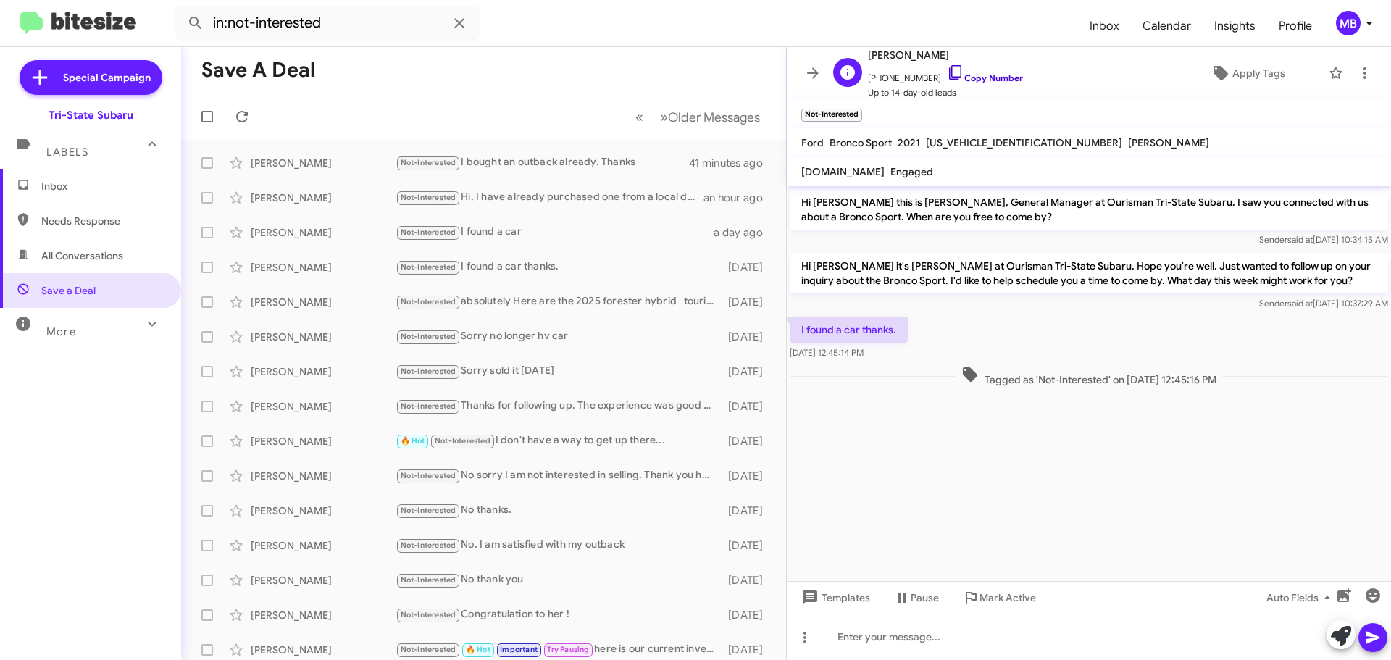
click at [987, 76] on link "Copy Number" at bounding box center [985, 77] width 76 height 11
click at [336, 383] on div "[PERSON_NAME] Not-Interested Sorry sold it [DATE] [DATE]" at bounding box center [484, 371] width 582 height 29
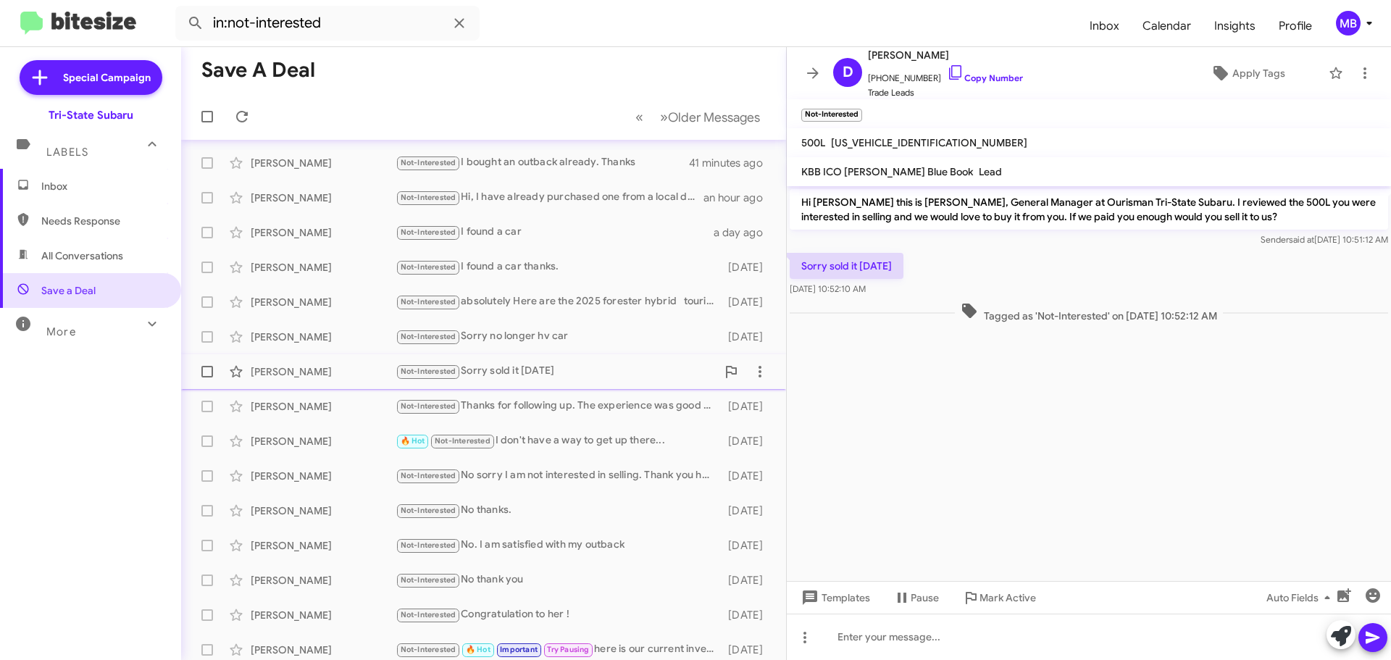
scroll to position [181, 0]
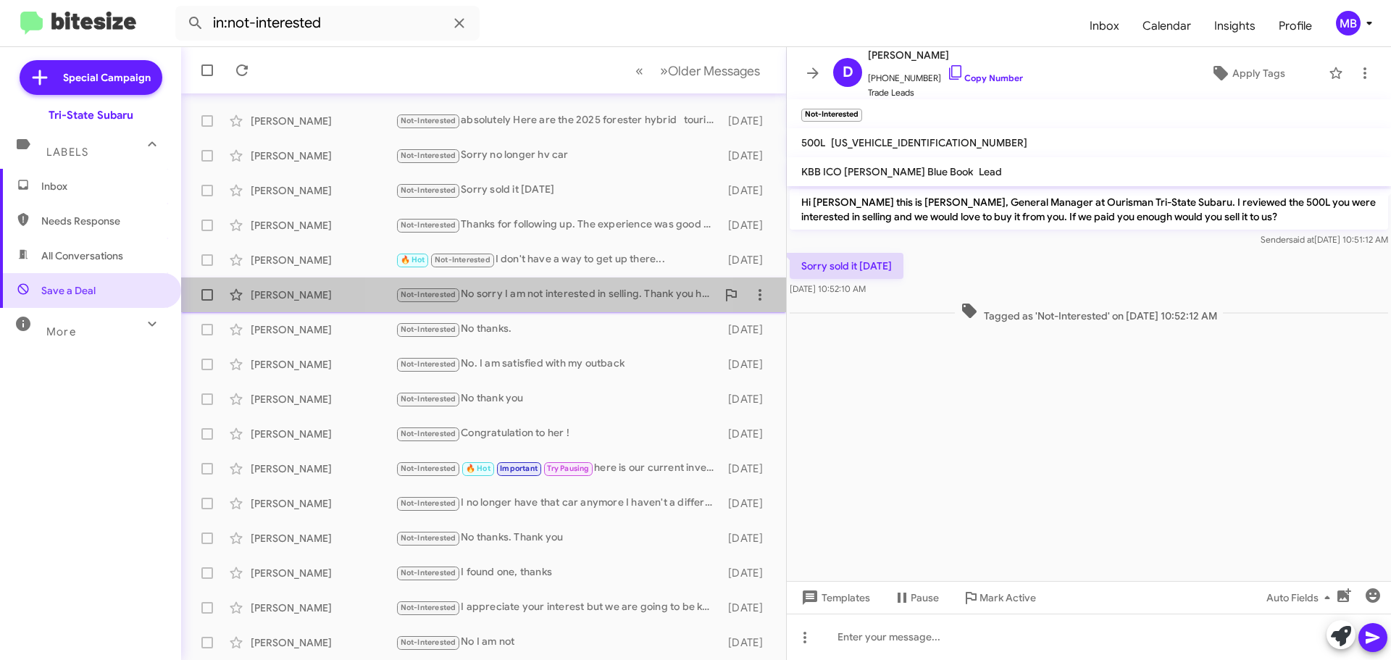
click at [512, 294] on div "Not-Interested No sorry I am not interested in selling. Thank you have a good r…" at bounding box center [555, 294] width 321 height 17
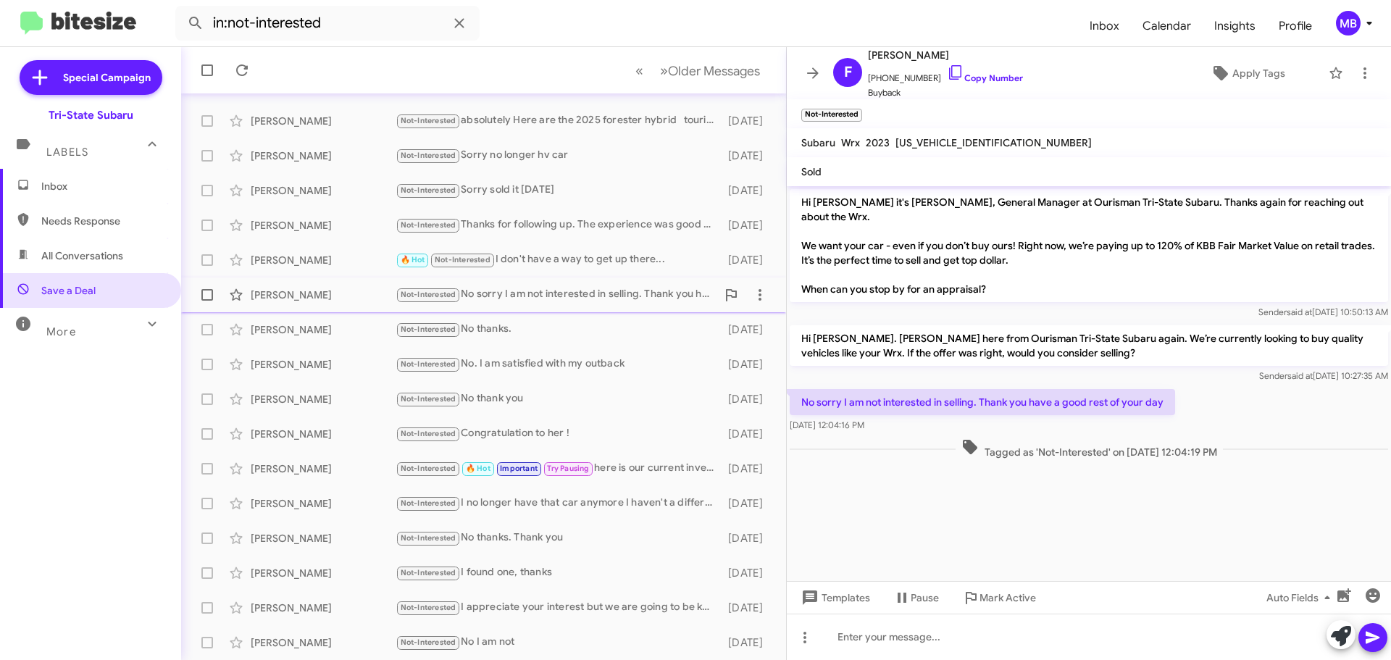
click at [608, 305] on div "[PERSON_NAME] Not-Interested No sorry I am not interested in selling. Thank you…" at bounding box center [484, 294] width 582 height 29
click at [613, 255] on div "🔥 Hot Not-Interested I don't have a way to get up there..." at bounding box center [555, 259] width 321 height 17
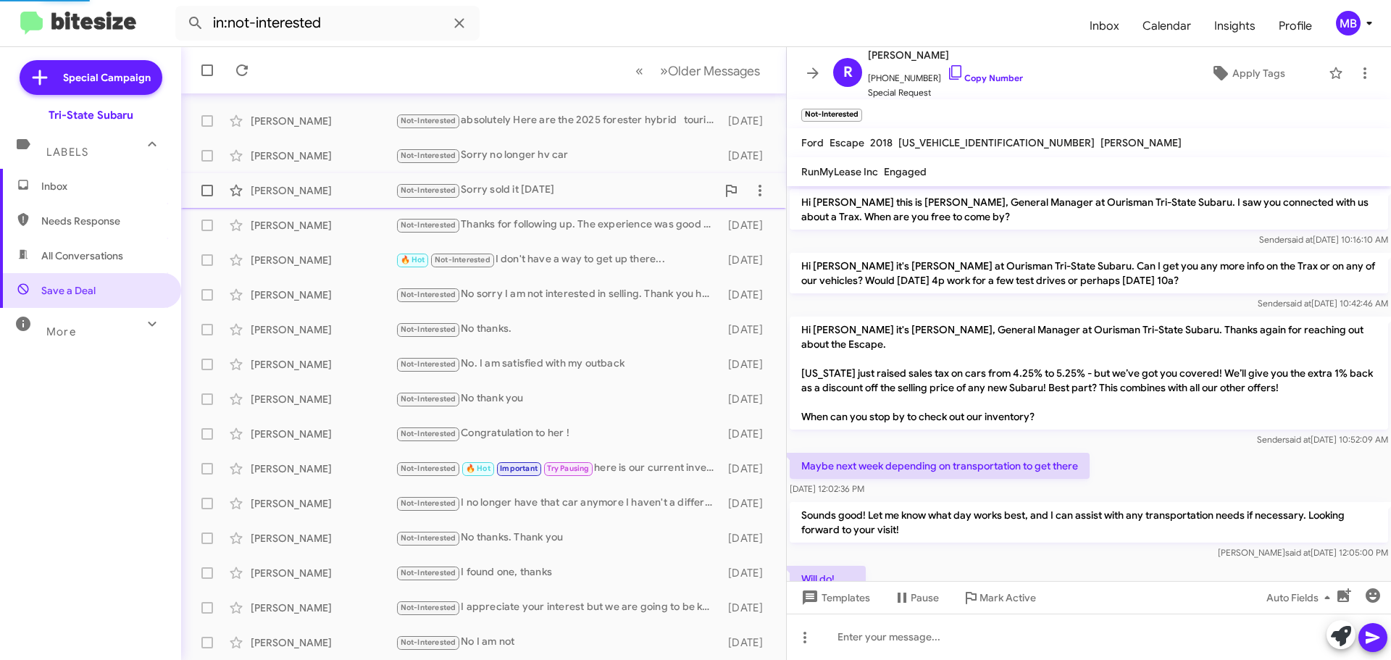
scroll to position [189, 0]
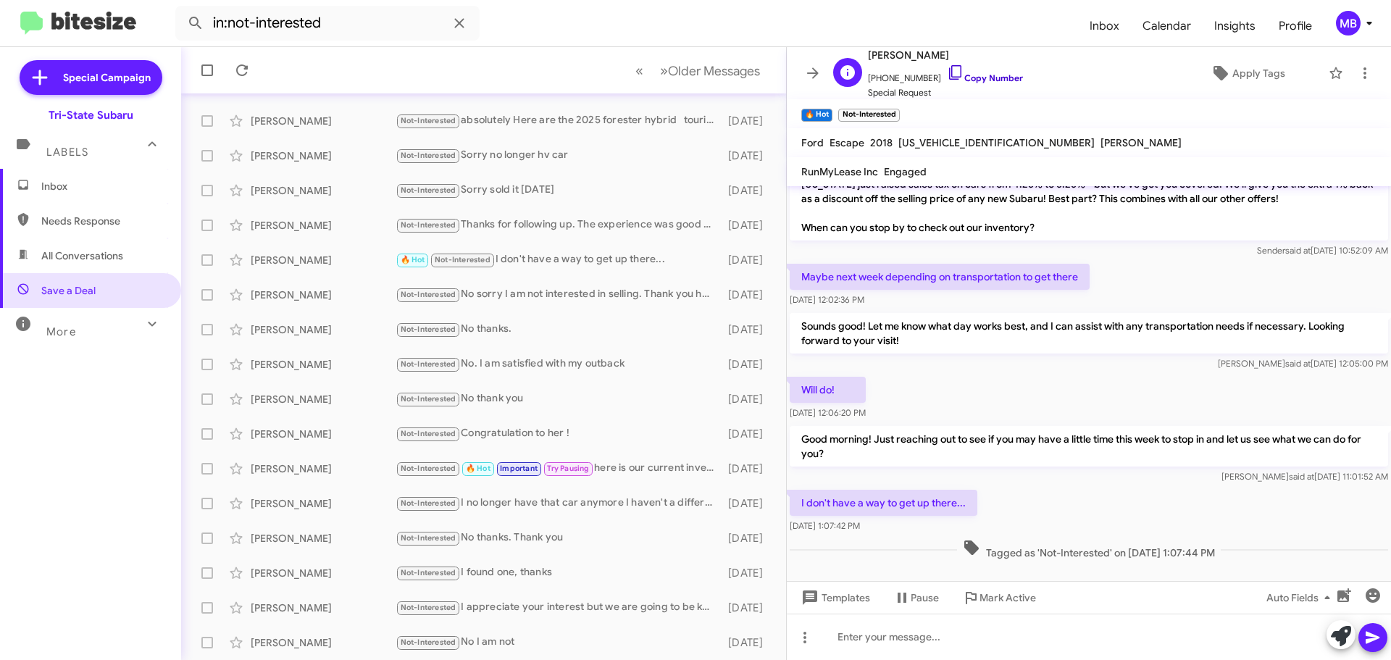
click at [989, 77] on link "Copy Number" at bounding box center [985, 77] width 76 height 11
drag, startPoint x: 1225, startPoint y: 553, endPoint x: 940, endPoint y: 496, distance: 290.4
click at [926, 493] on cdk-virtual-scroll-viewport "Hi [PERSON_NAME] this is [PERSON_NAME], General Manager at Ourisman Tri-State S…" at bounding box center [1089, 383] width 604 height 395
click at [1091, 542] on span "Tagged as 'Not-Interested' on [DATE] 1:07:44 PM" at bounding box center [1089, 549] width 264 height 21
drag, startPoint x: 1236, startPoint y: 535, endPoint x: 797, endPoint y: 271, distance: 512.4
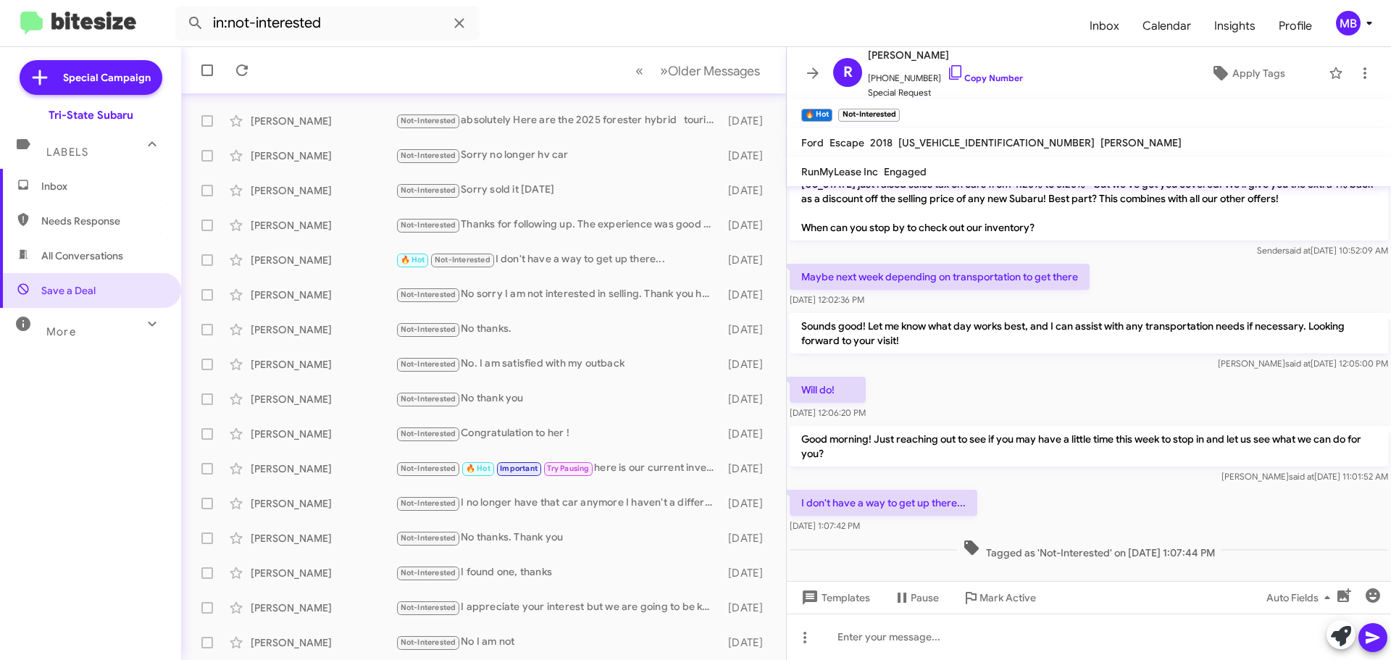
click at [797, 271] on div "Hi [PERSON_NAME] this is [PERSON_NAME], General Manager at Ourisman Tri-State S…" at bounding box center [1089, 280] width 604 height 566
copy div "Maybe next week depending on transportation to get there [DATE] 12:02:36 PM Sou…"
